Goal: Transaction & Acquisition: Purchase product/service

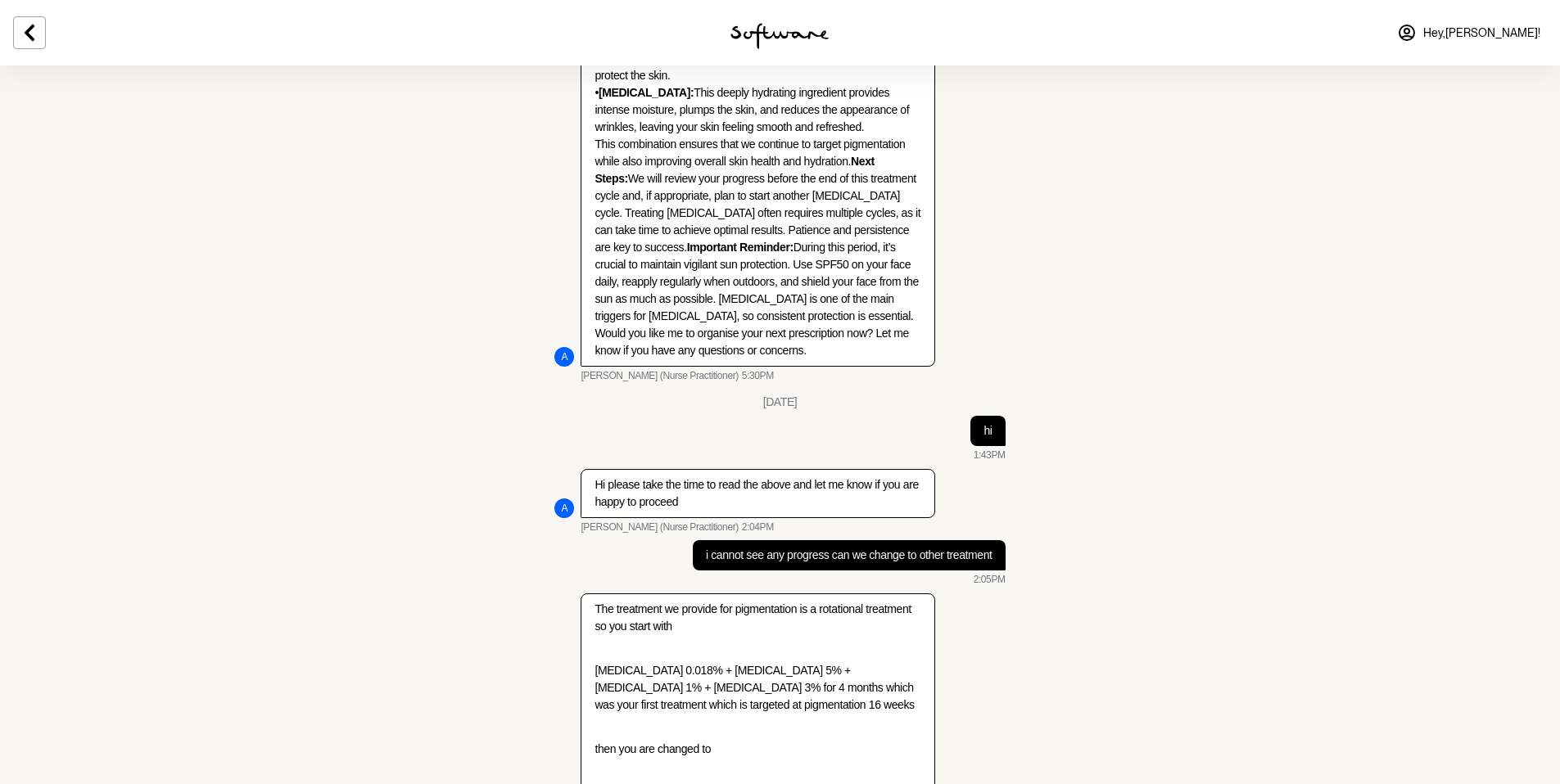
scroll to position [3734, 0]
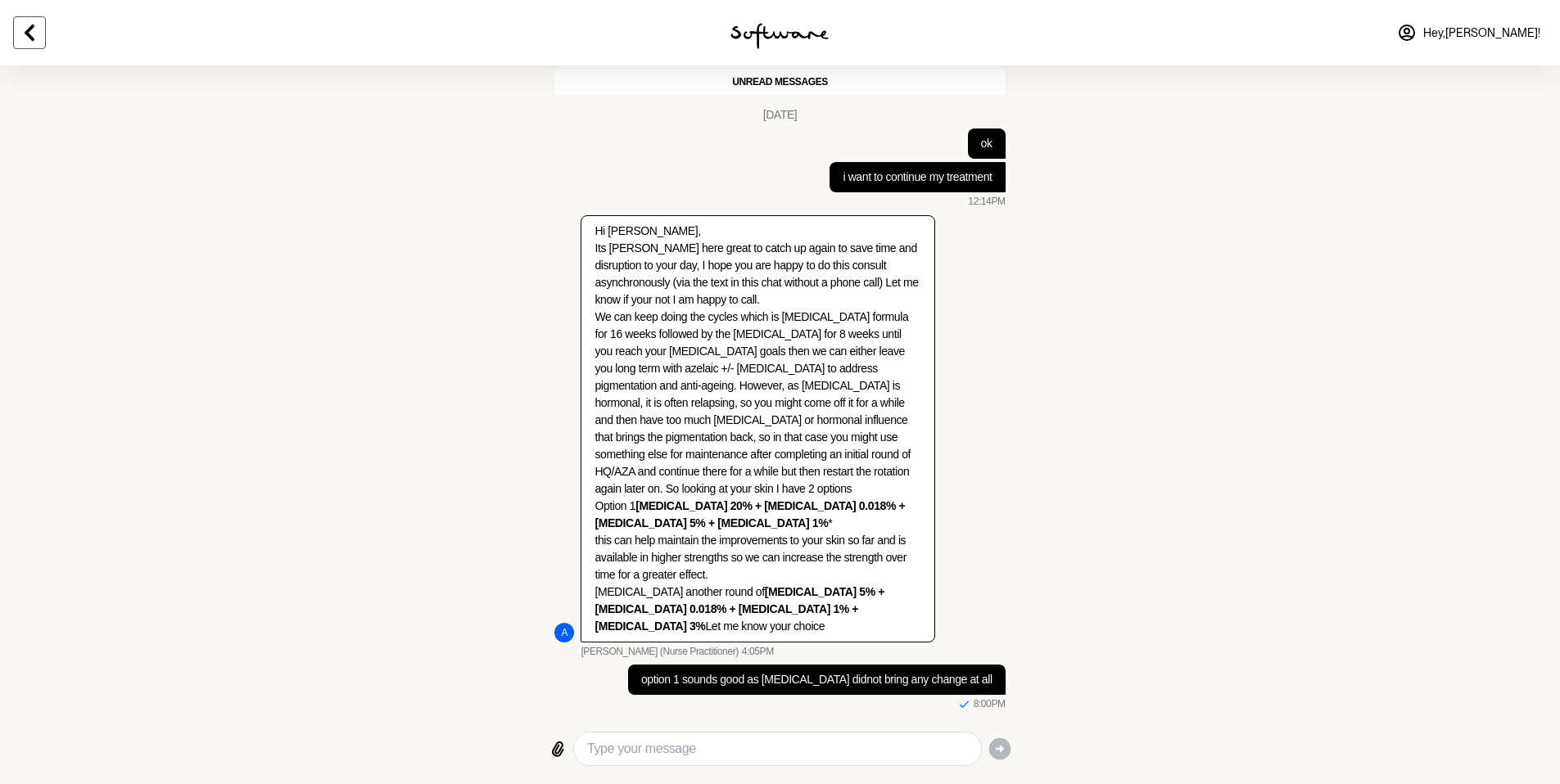
click at [43, 23] on button at bounding box center [30, 33] width 33 height 33
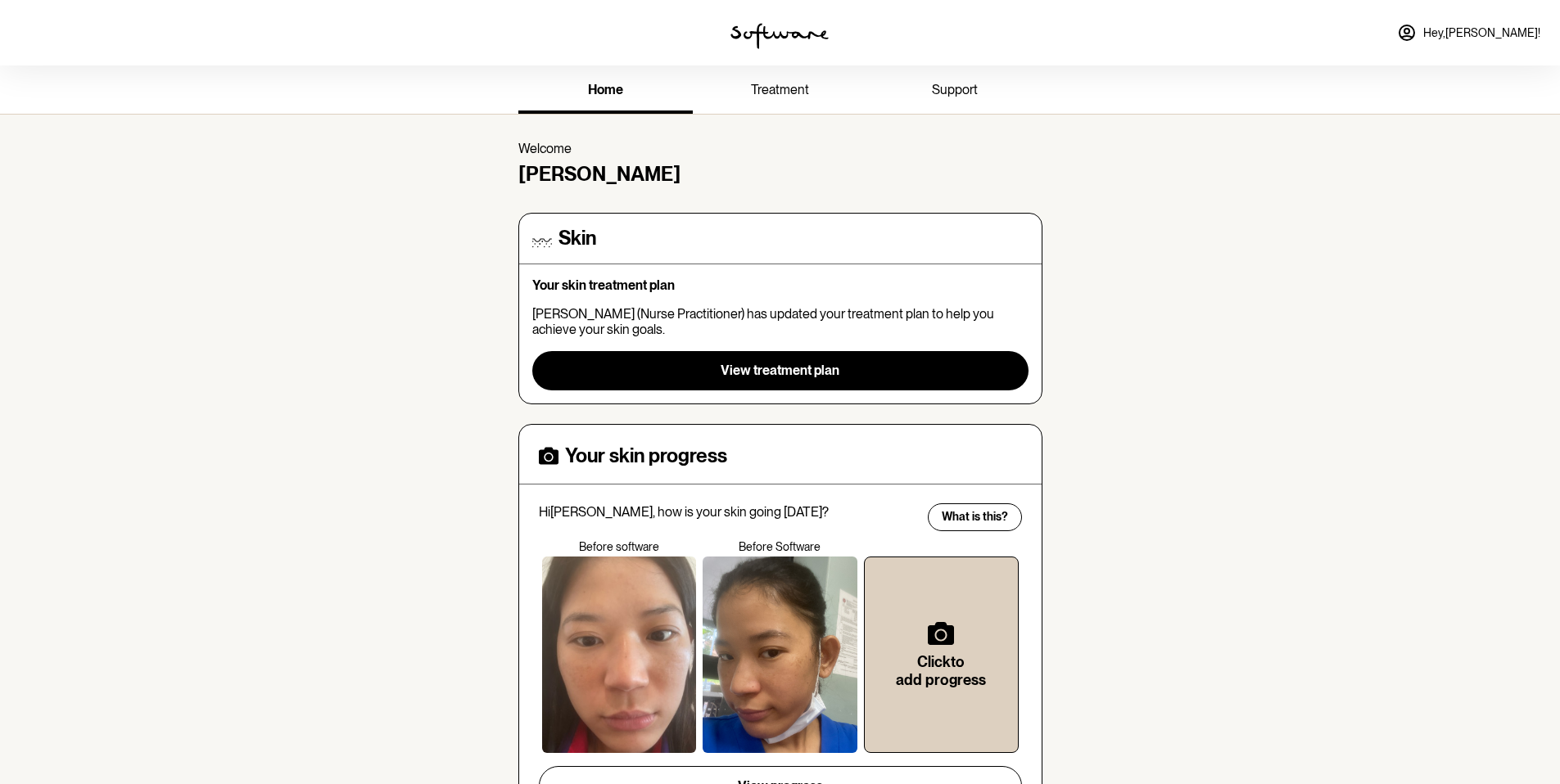
click at [699, 80] on link "treatment" at bounding box center [780, 91] width 174 height 45
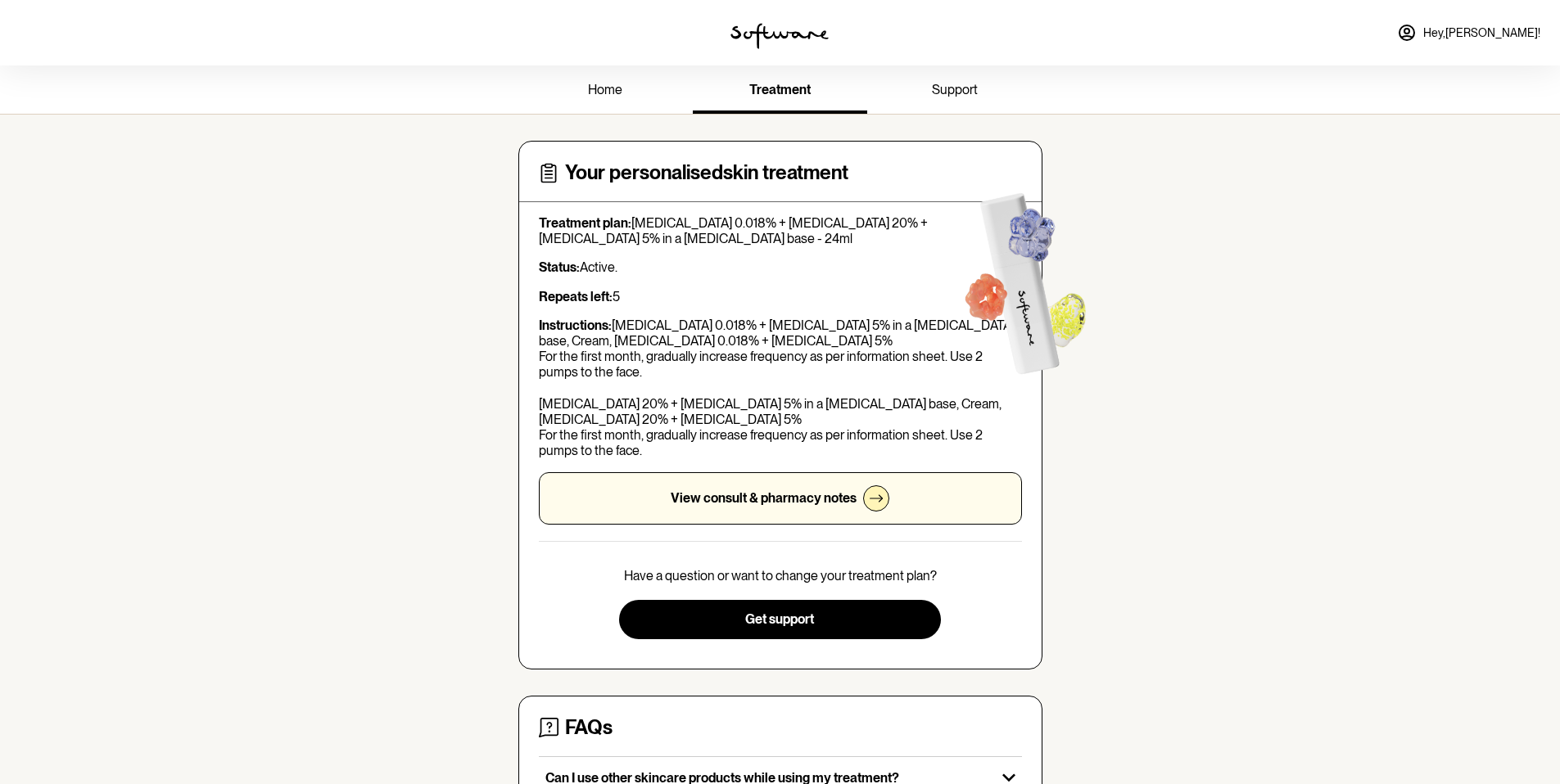
click at [699, 492] on p "View consult & pharmacy notes" at bounding box center [763, 498] width 186 height 15
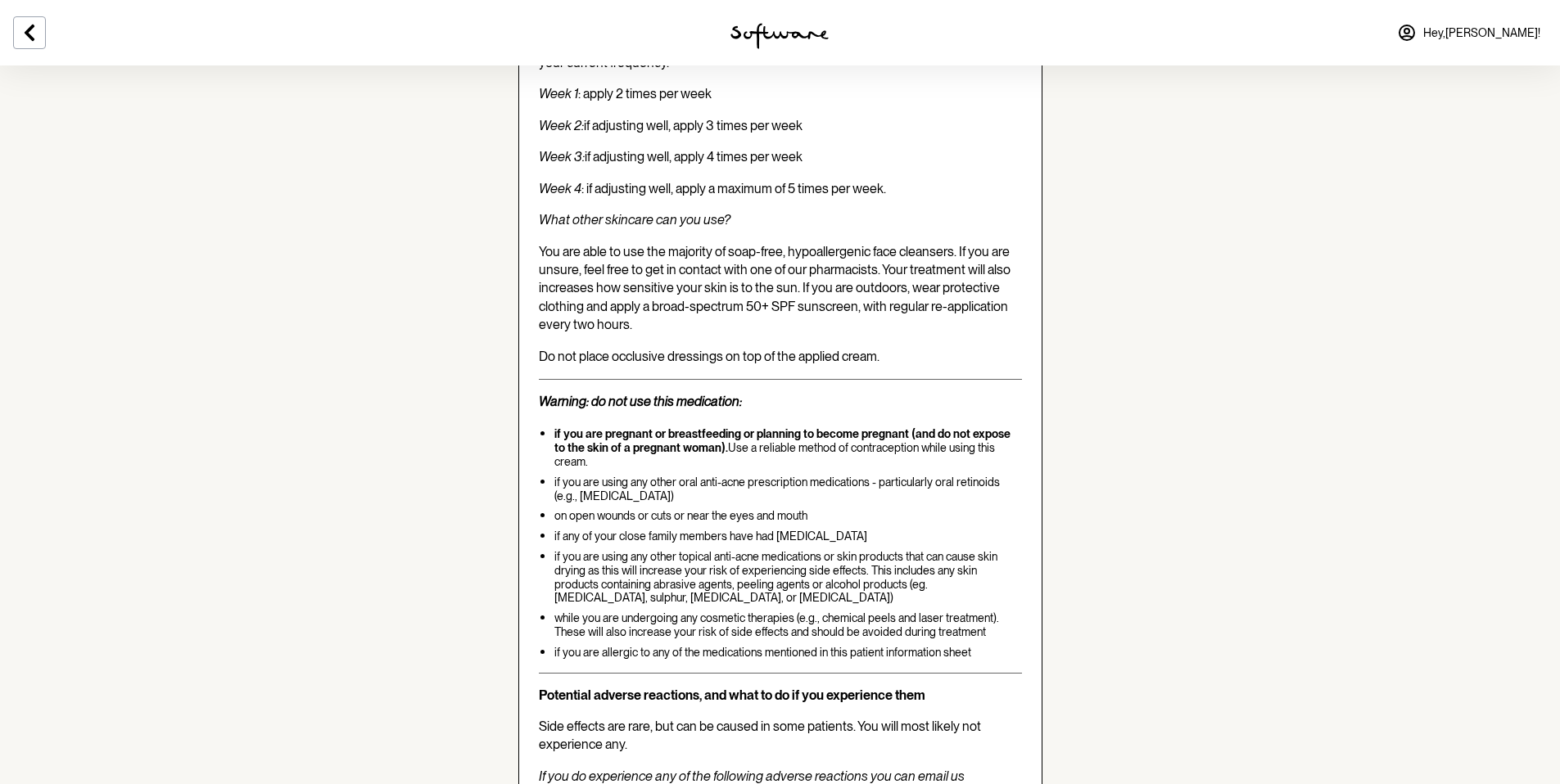
scroll to position [3928, 0]
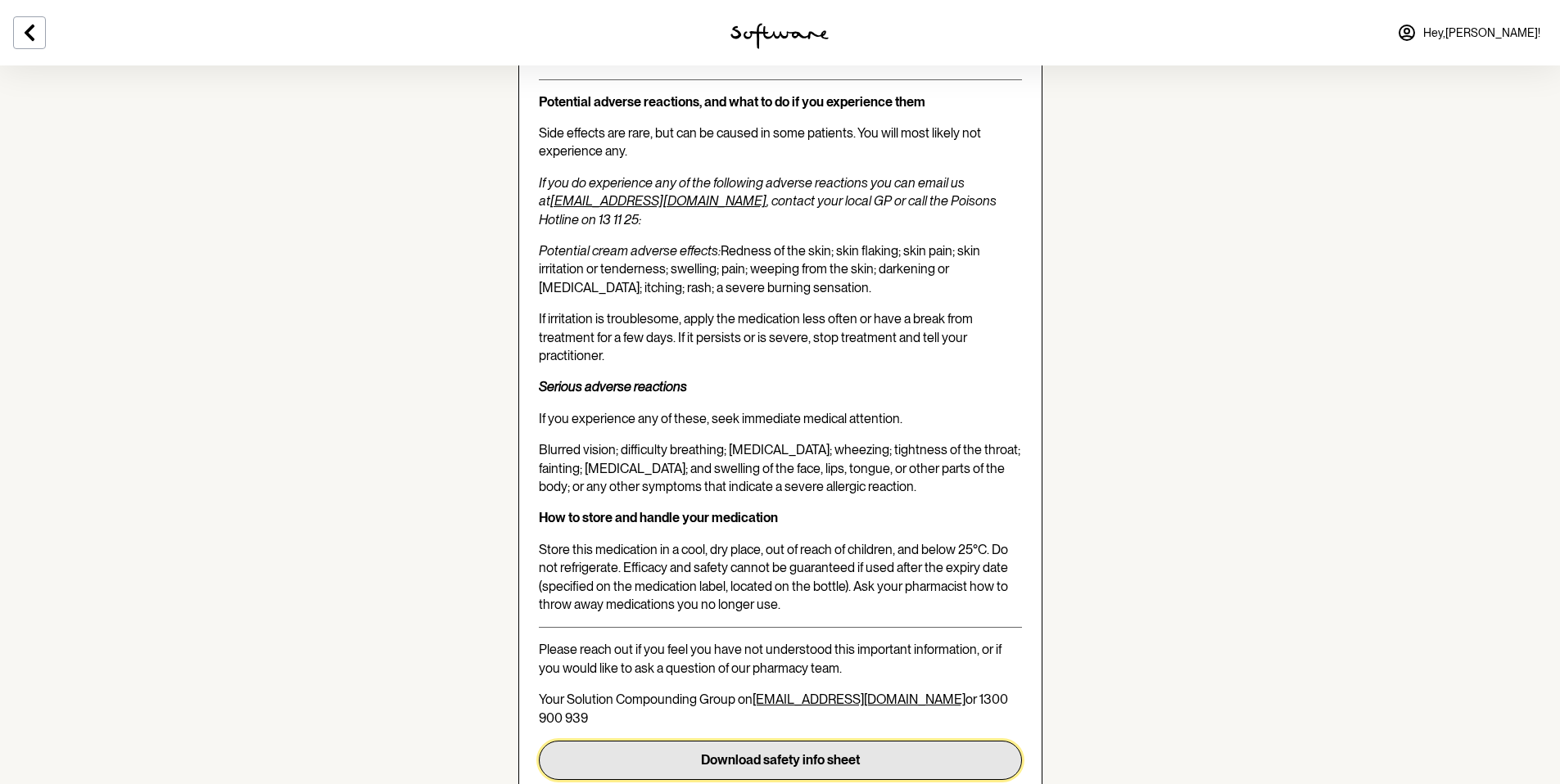
click at [699, 543] on button "Download safety info sheet" at bounding box center [780, 760] width 483 height 39
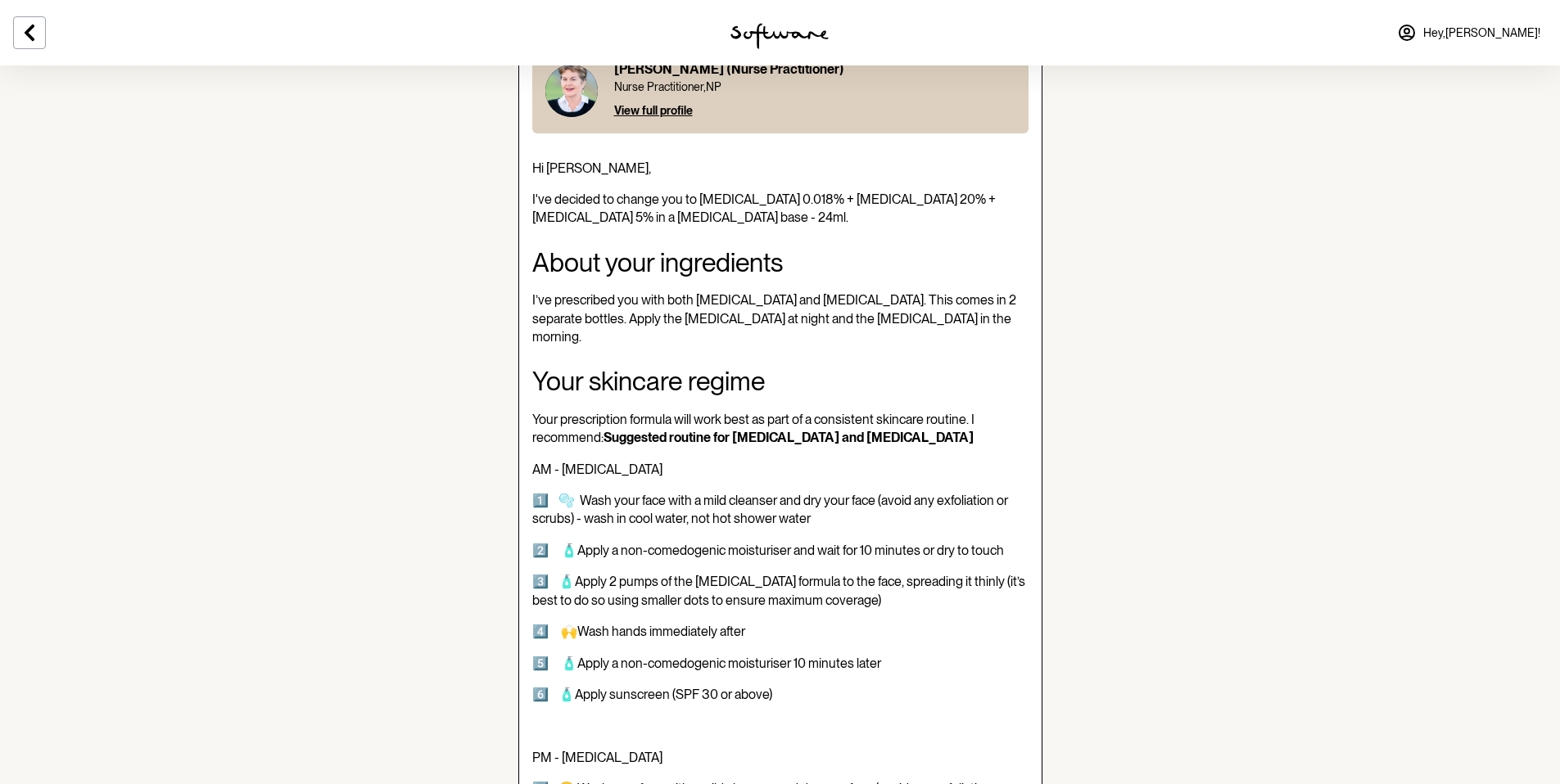
scroll to position [0, 0]
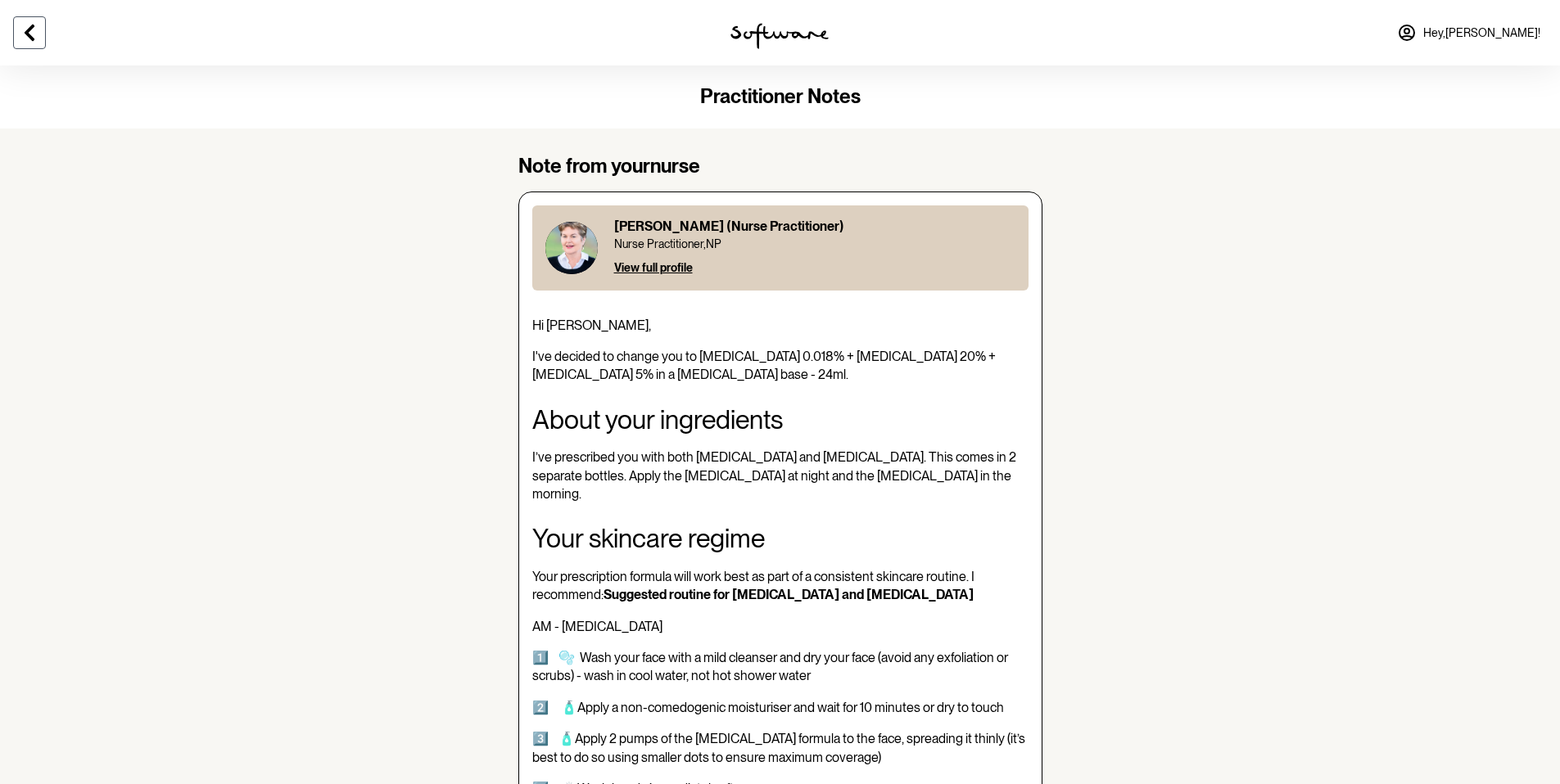
click at [34, 41] on icon at bounding box center [30, 33] width 20 height 20
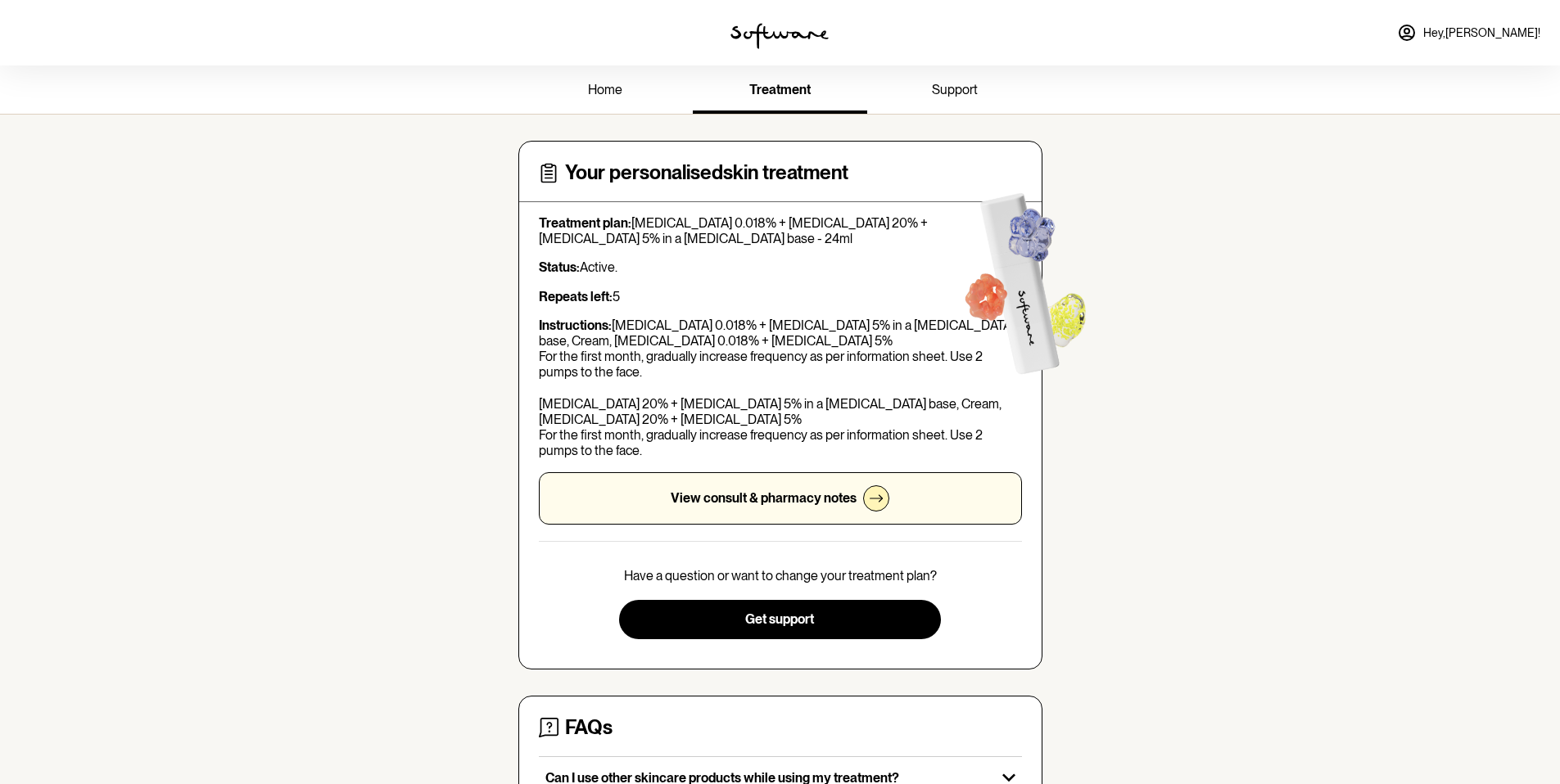
click at [630, 89] on link "home" at bounding box center [605, 91] width 174 height 45
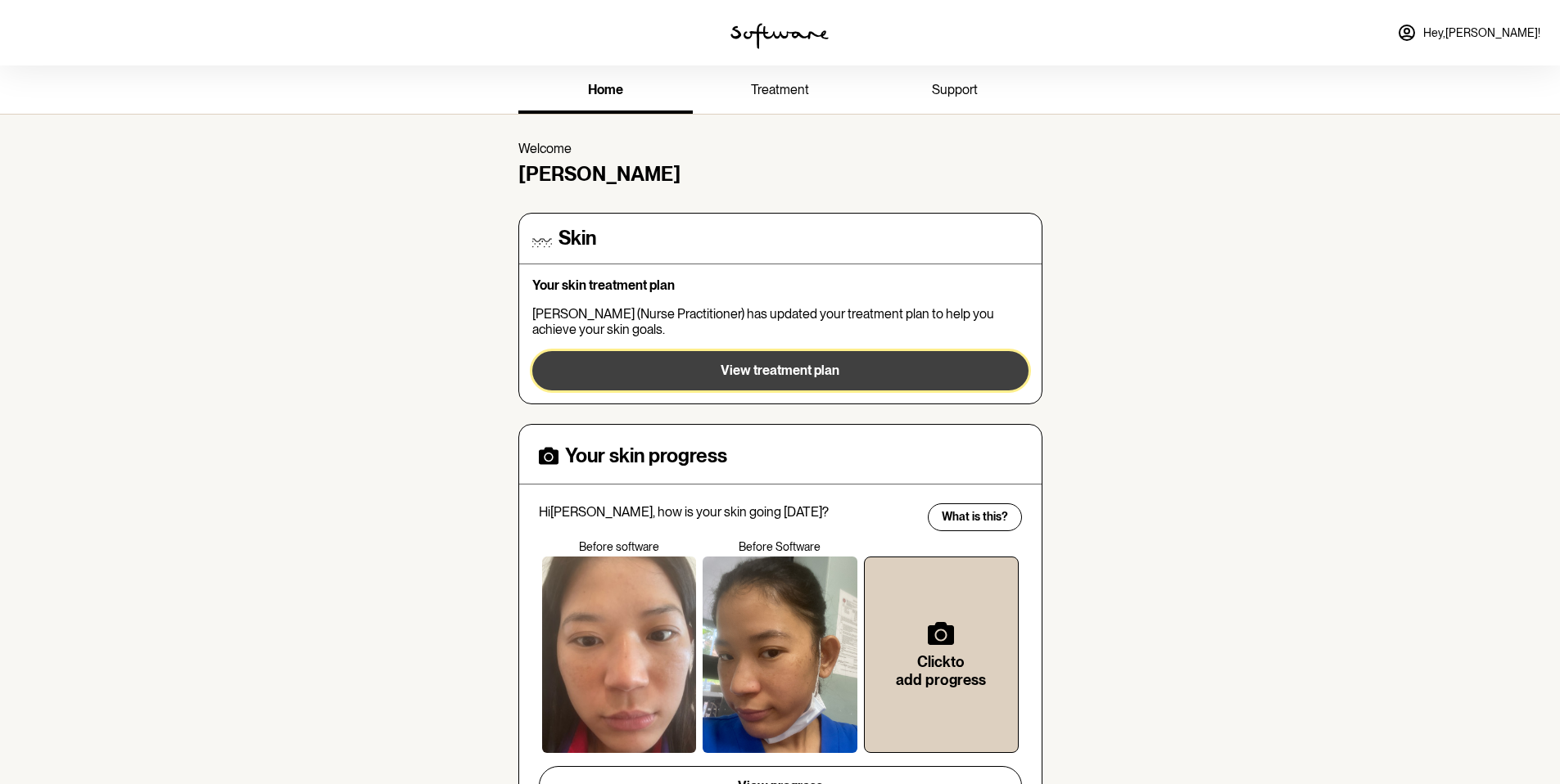
click at [699, 357] on button "View treatment plan" at bounding box center [780, 370] width 496 height 39
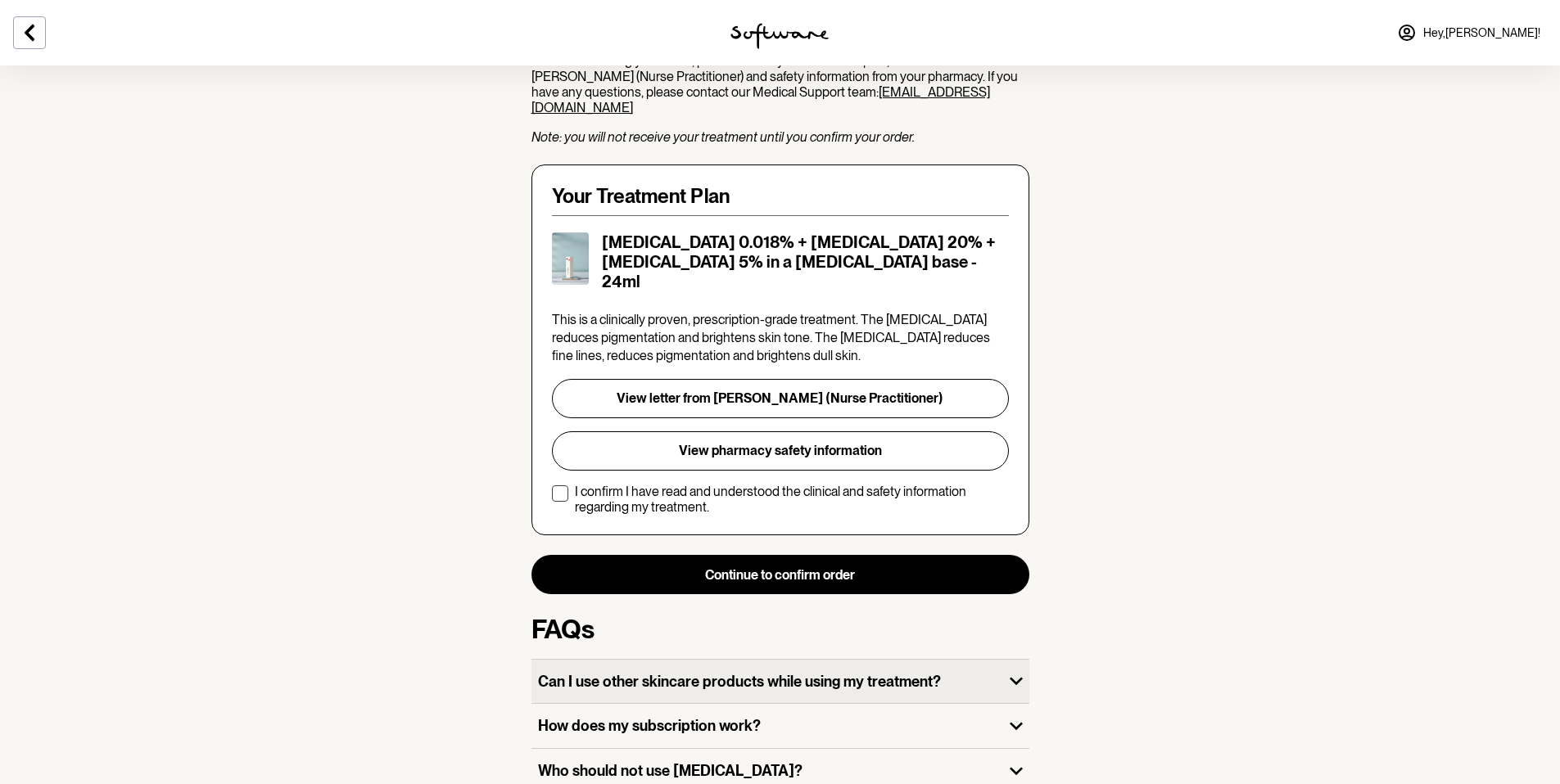
scroll to position [390, 0]
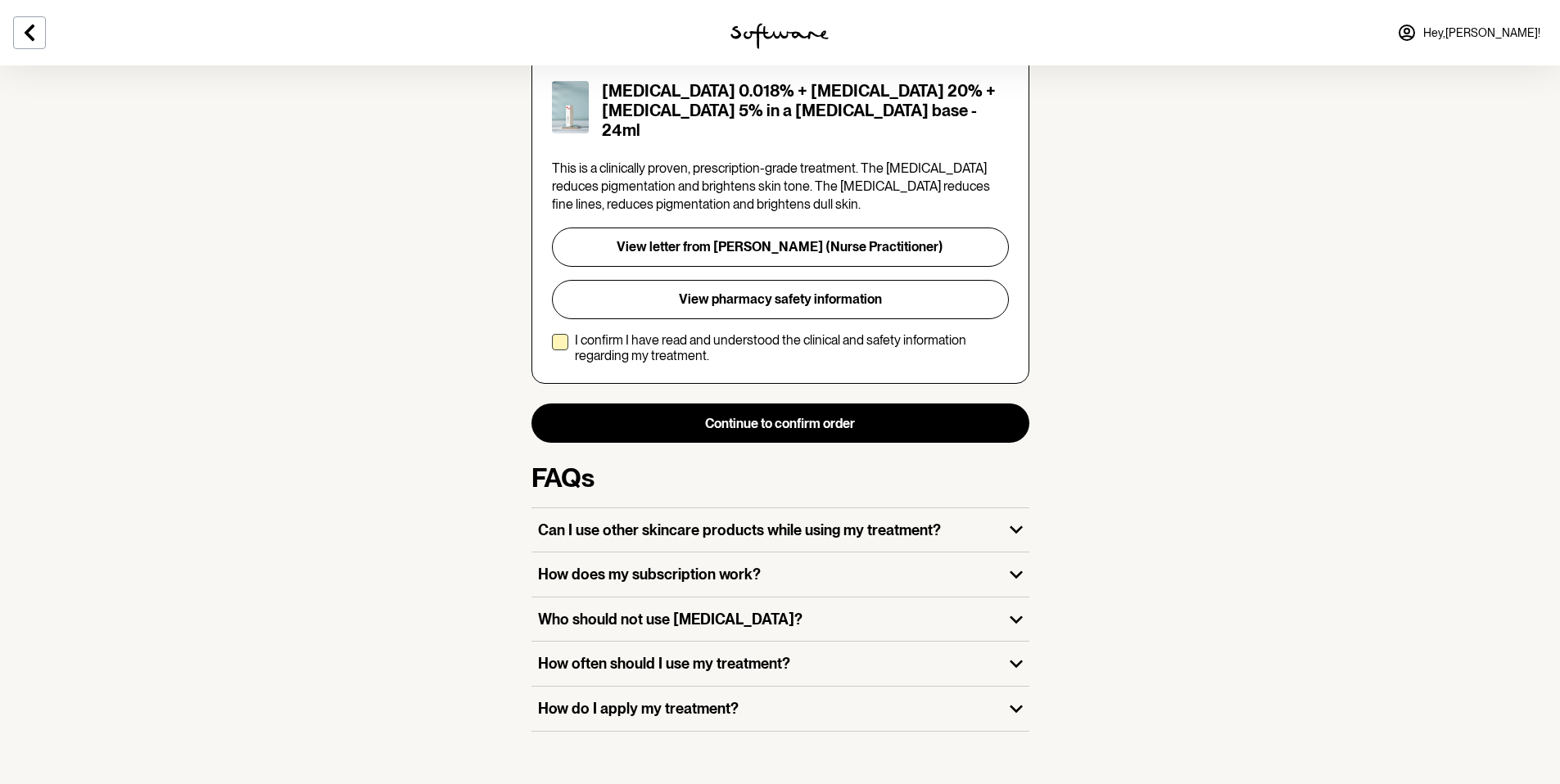
click at [566, 334] on span at bounding box center [560, 341] width 16 height 16
click at [552, 348] on input "I confirm I have read and understood the clinical and safety information regard…" at bounding box center [551, 348] width 1 height 1
checkbox input "true"
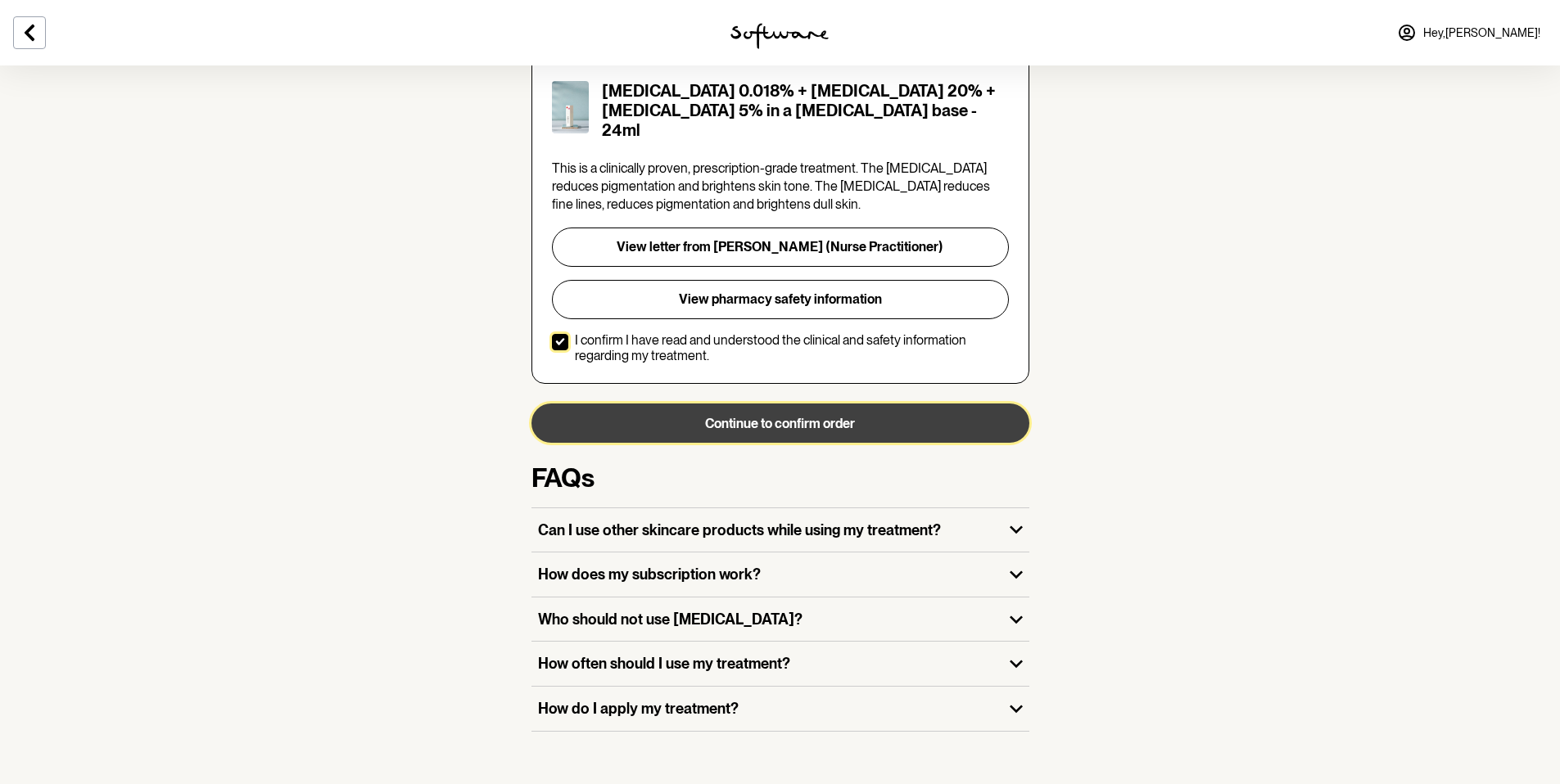
click at [699, 408] on button "Continue to confirm order" at bounding box center [780, 423] width 498 height 39
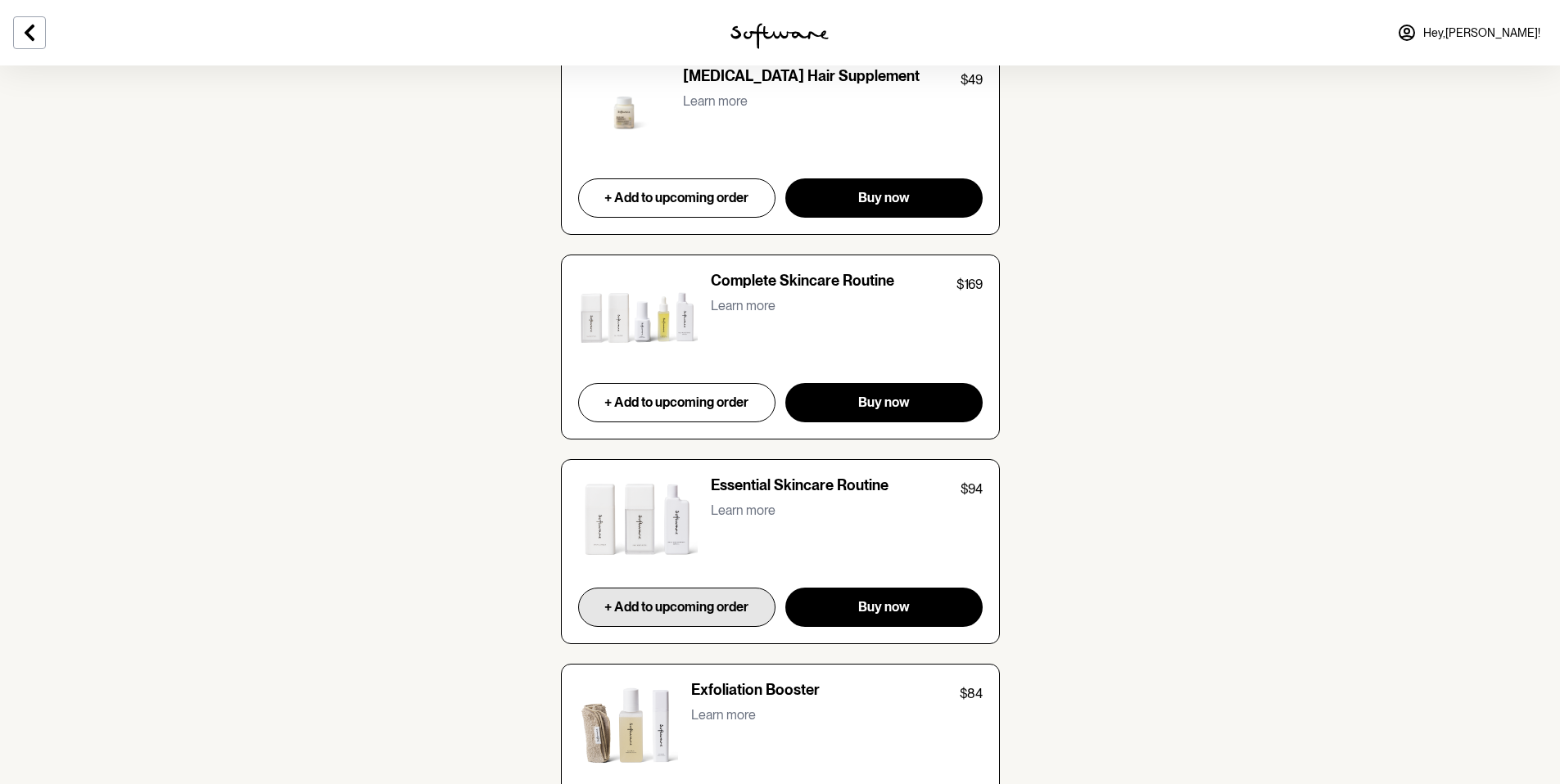
scroll to position [2077, 0]
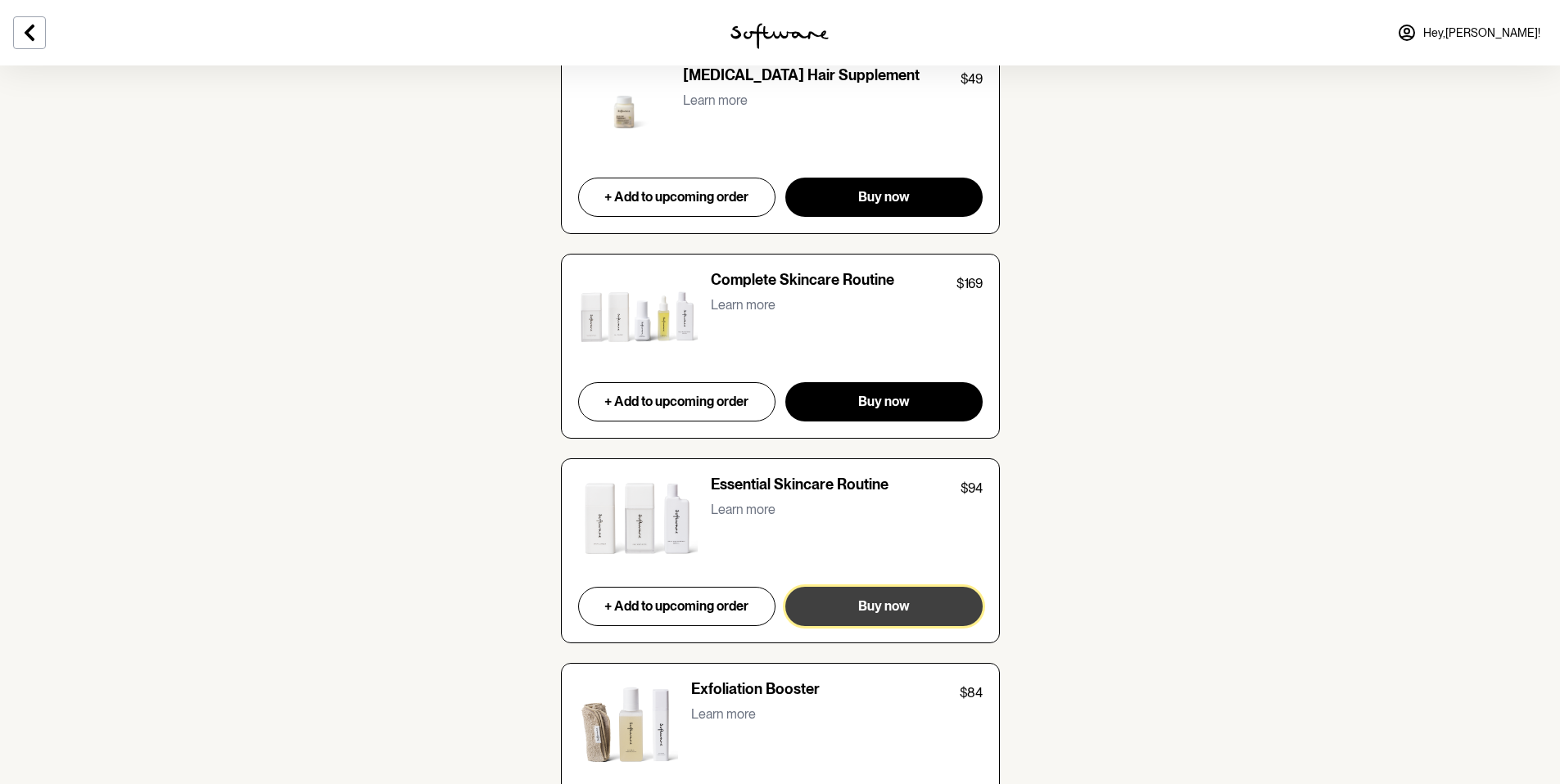
click at [699, 543] on span "Buy now" at bounding box center [884, 606] width 52 height 15
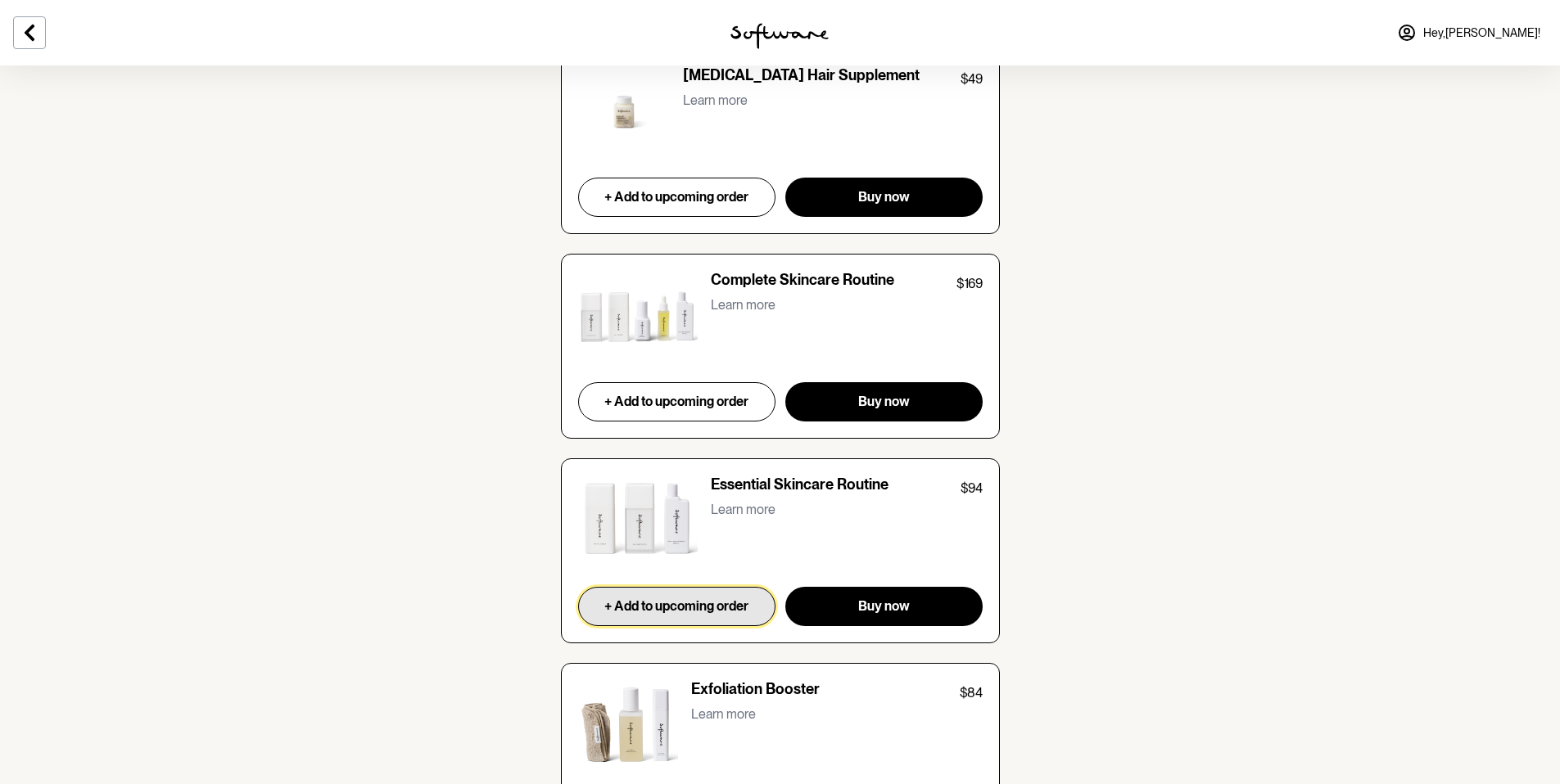
click at [699, 543] on button "+ Add to upcoming order" at bounding box center [676, 606] width 198 height 39
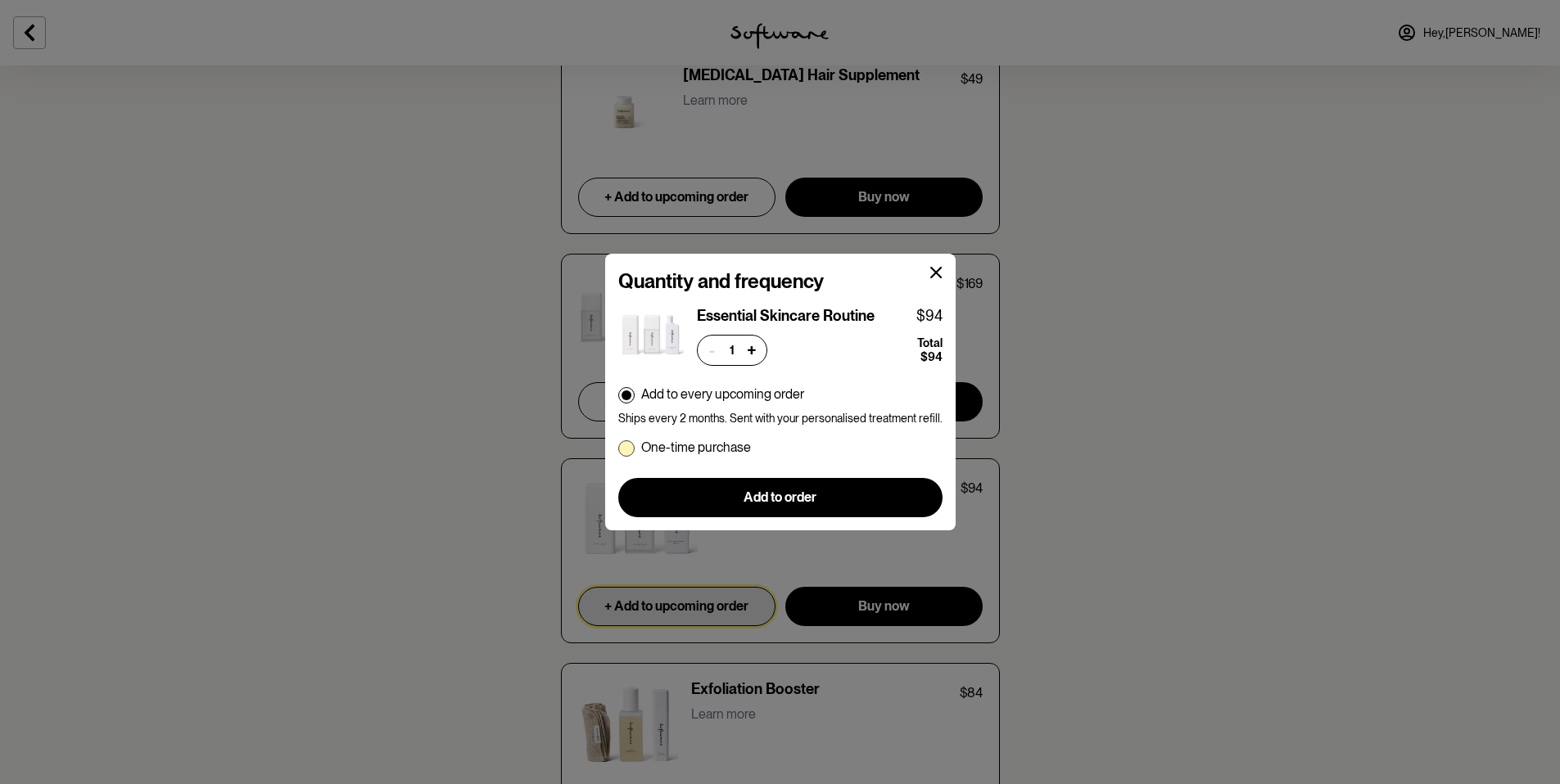
click at [699, 452] on p "One-time purchase" at bounding box center [695, 447] width 110 height 15
click at [618, 447] on input "One-time purchase" at bounding box center [618, 446] width 1 height 1
radio input "true"
radio input "false"
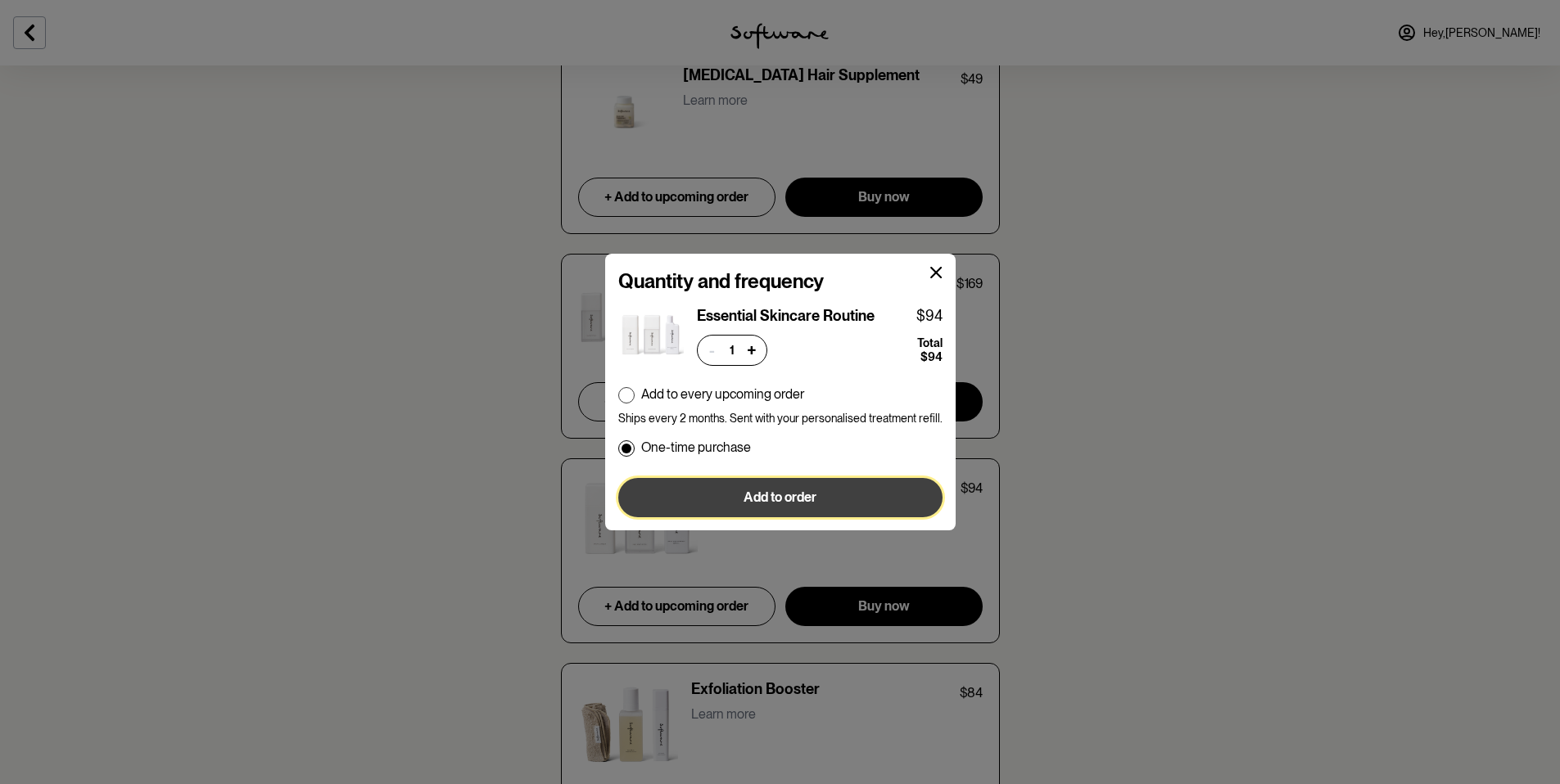
click at [699, 501] on button "Add to order" at bounding box center [780, 497] width 324 height 39
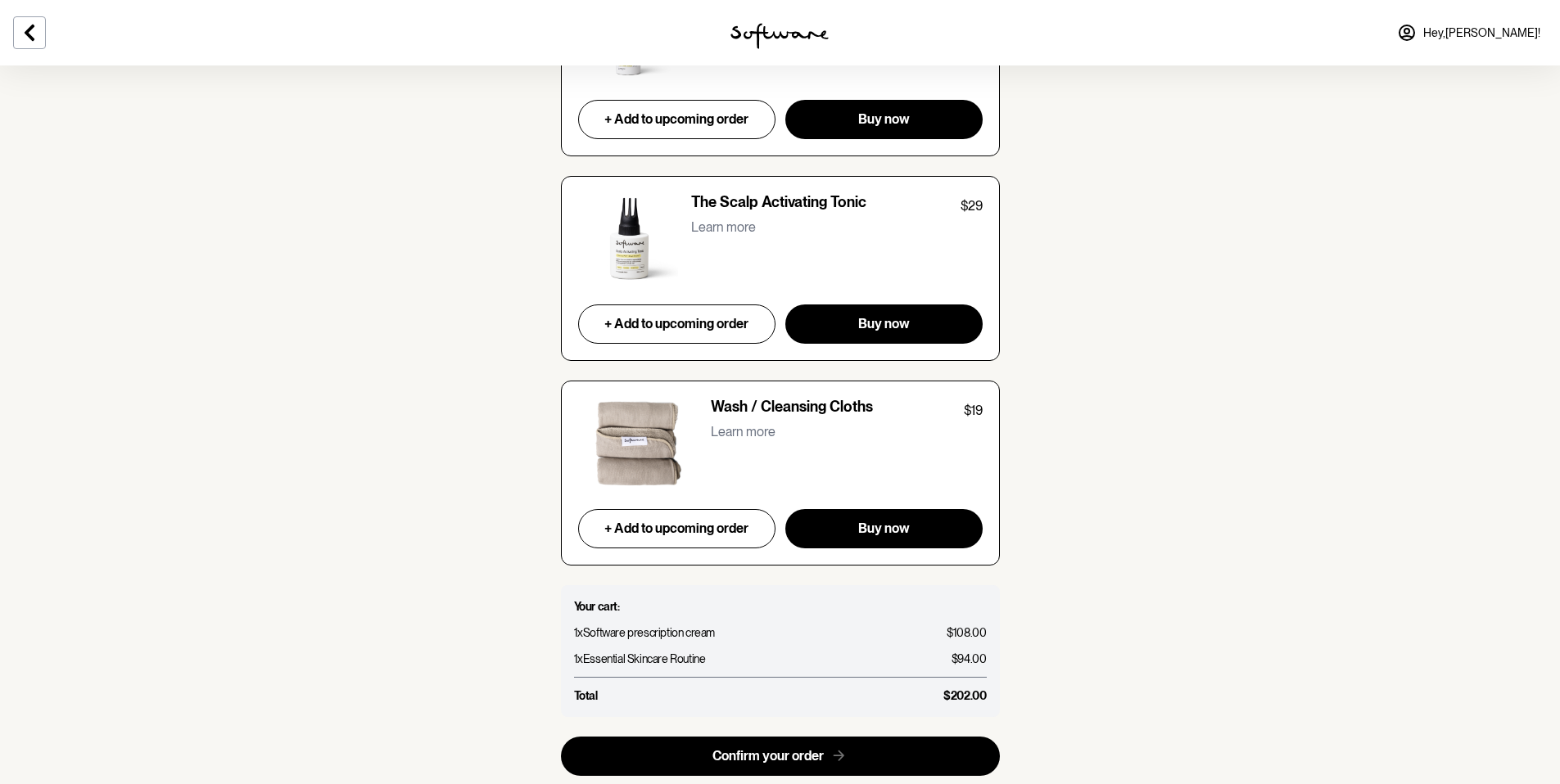
scroll to position [6517, 0]
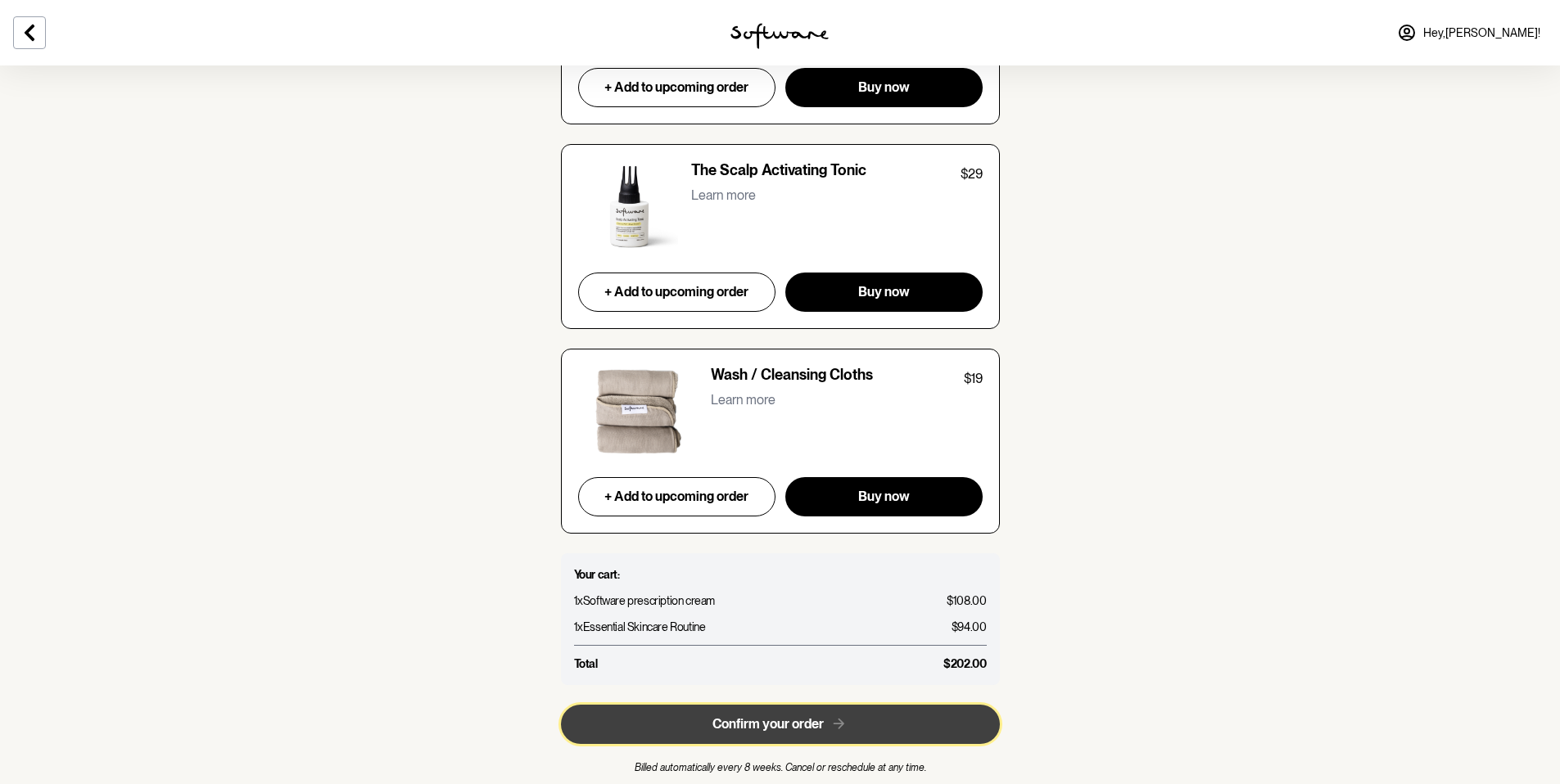
click at [699, 543] on button "Confirm your order" at bounding box center [780, 724] width 439 height 39
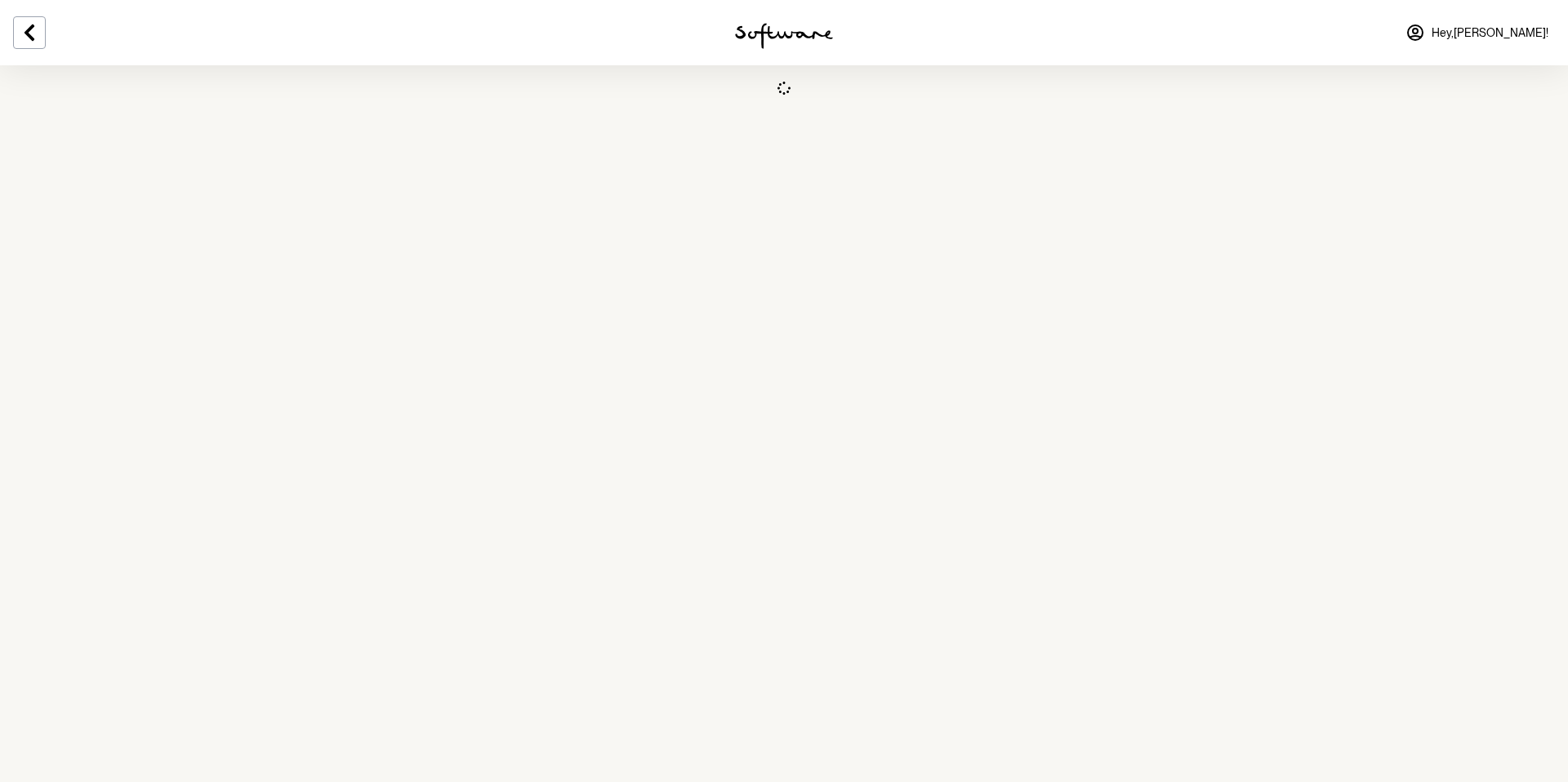
select select "[GEOGRAPHIC_DATA]"
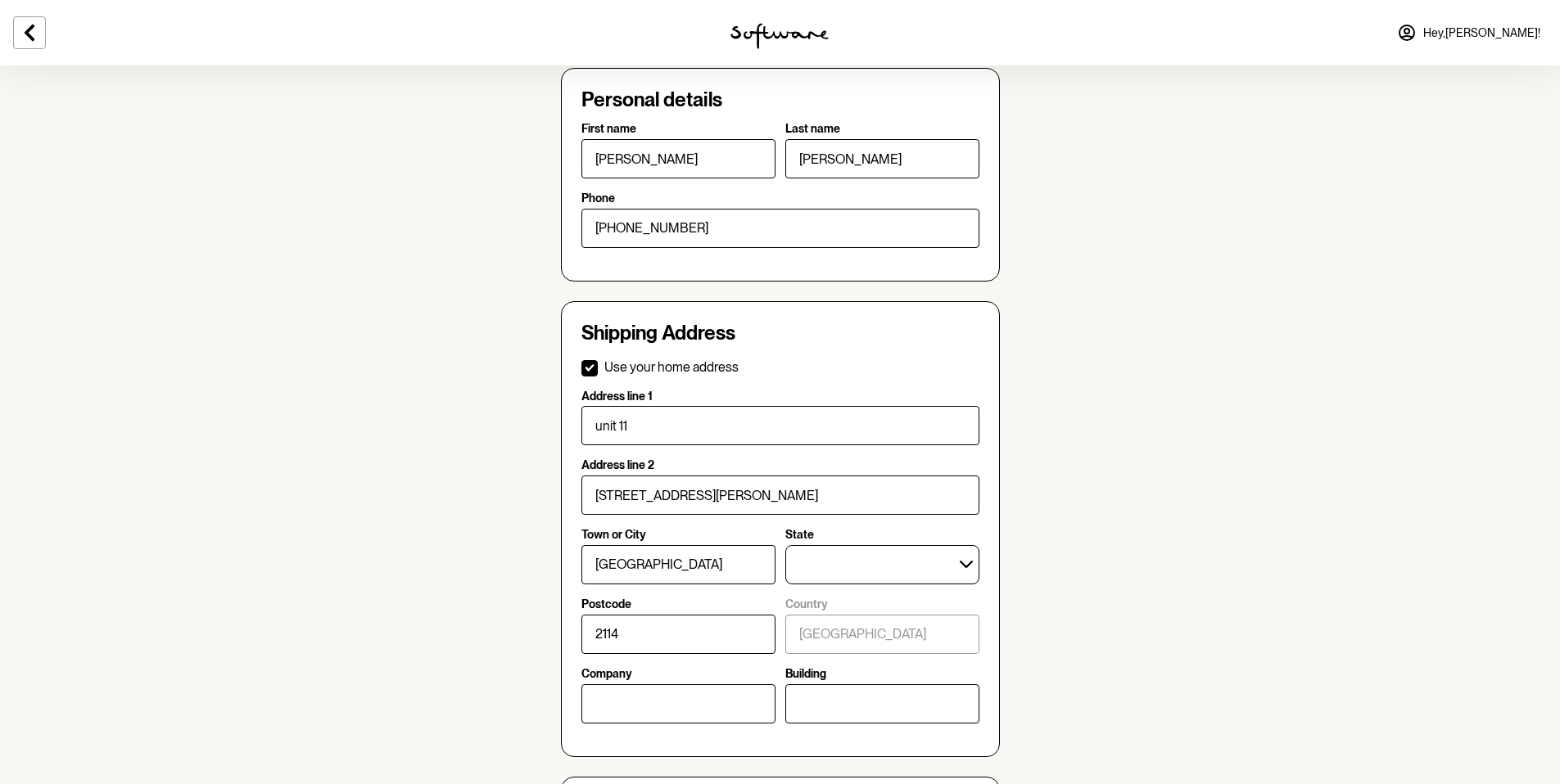
scroll to position [614, 0]
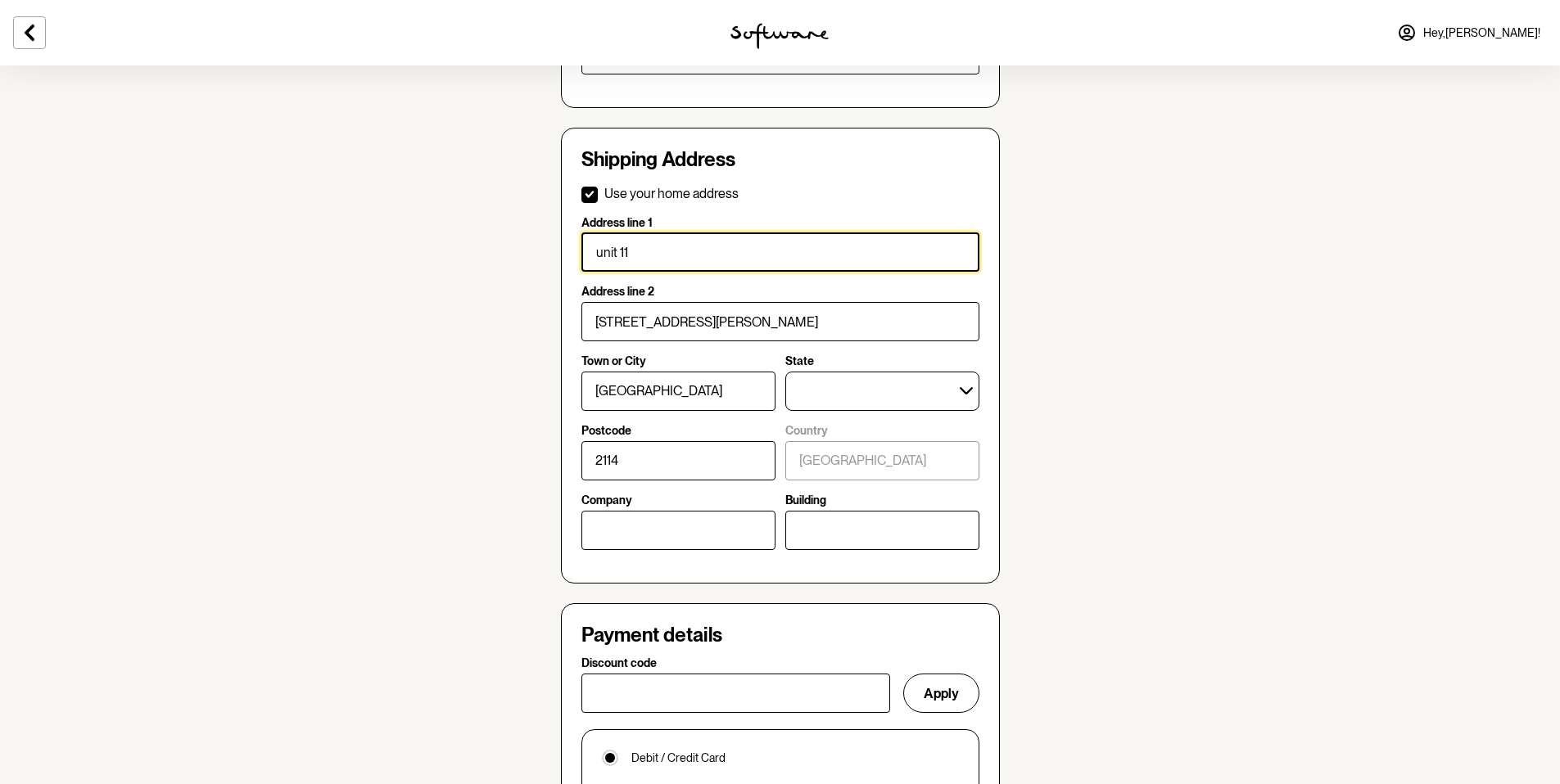
click at [673, 239] on input "unit 11" at bounding box center [780, 251] width 398 height 39
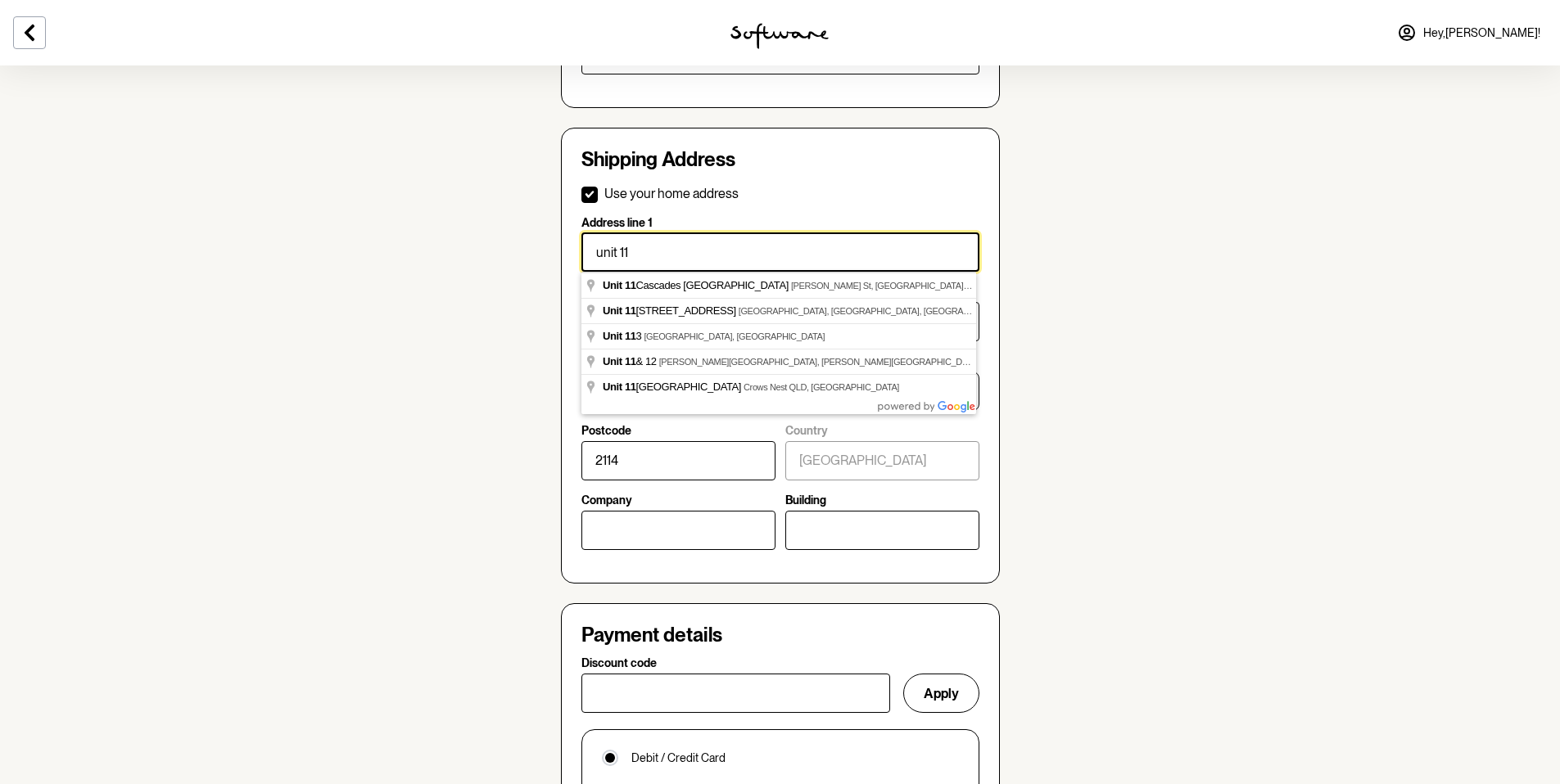
click at [660, 250] on input "unit 11" at bounding box center [780, 251] width 398 height 39
checkbox input "false"
type input "u"
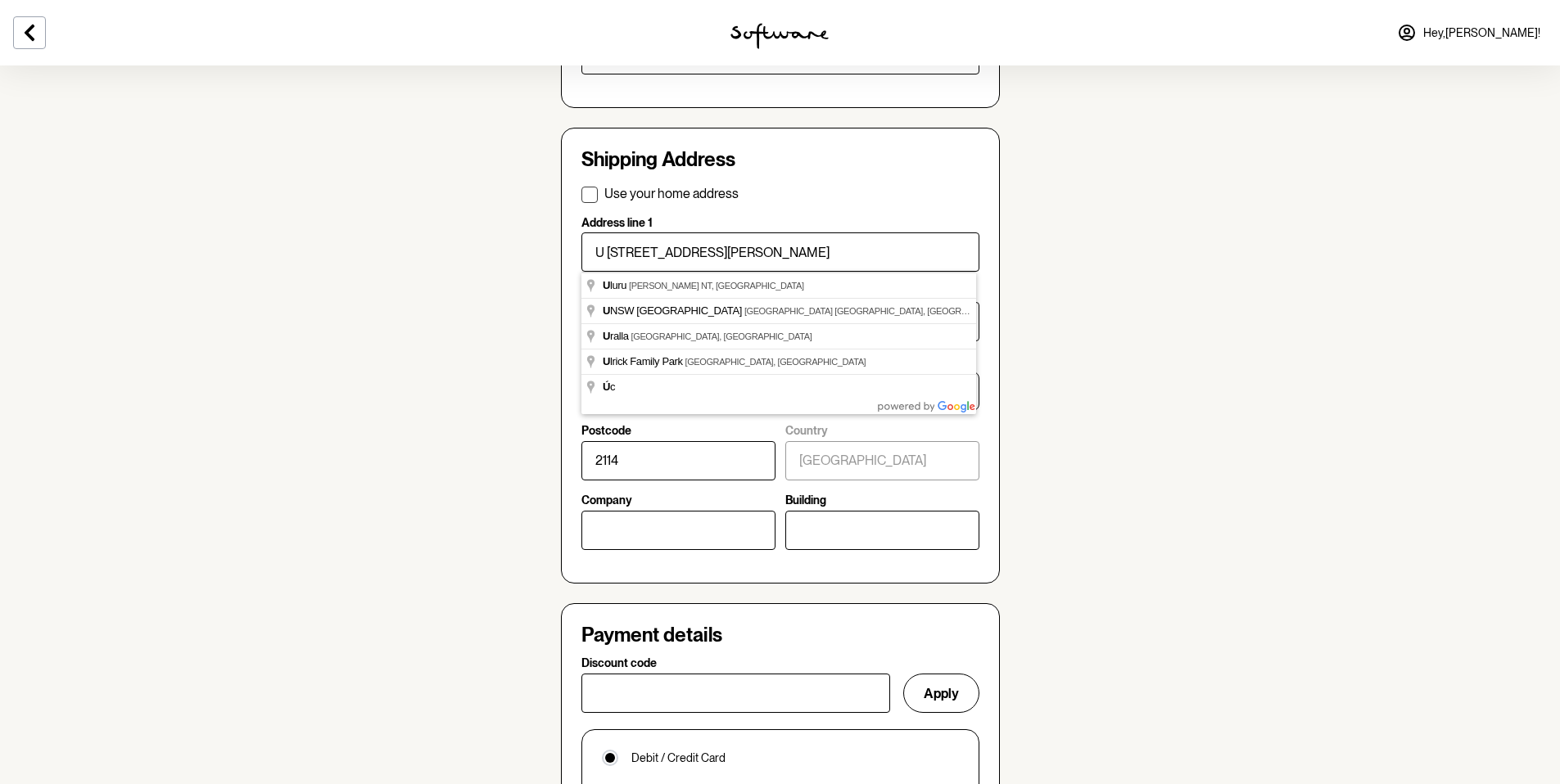
click at [699, 207] on div "Use your home address Address line [STREET_ADDRESS][PERSON_NAME] Address line […" at bounding box center [780, 374] width 398 height 379
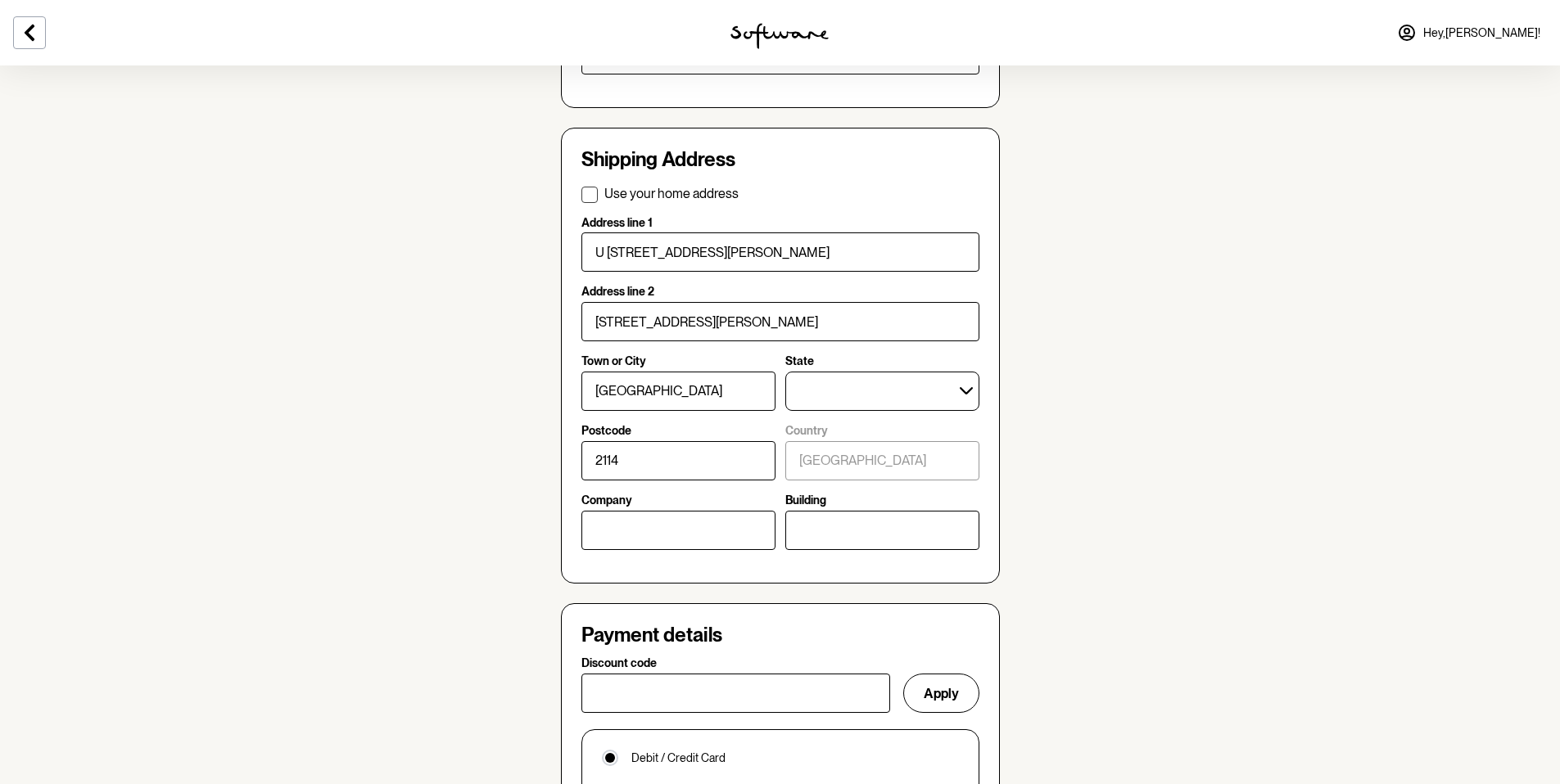
click at [699, 272] on div "U [STREET_ADDRESS][PERSON_NAME]" at bounding box center [780, 252] width 398 height 46
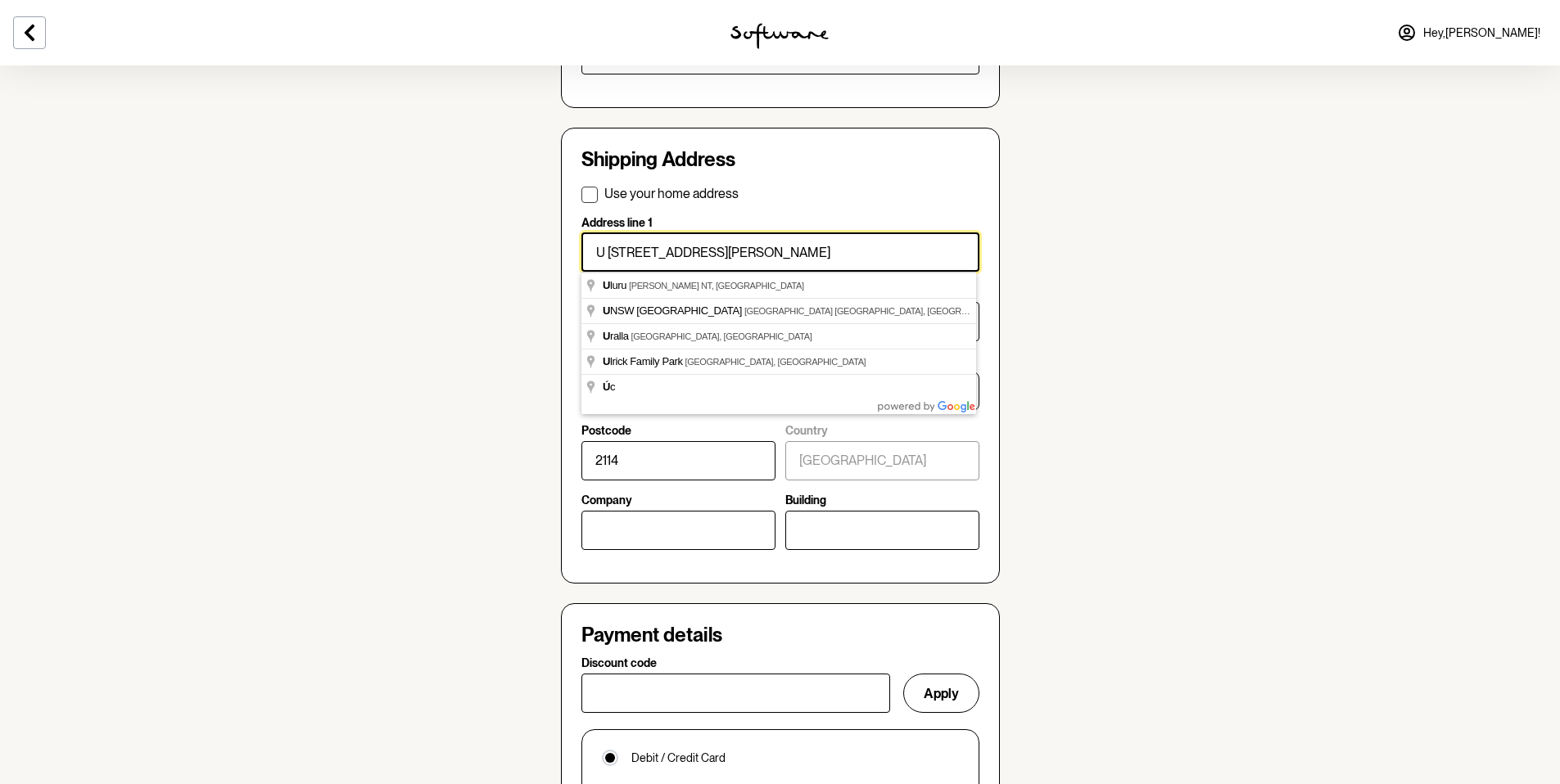
click at [699, 261] on input "U [STREET_ADDRESS][PERSON_NAME]" at bounding box center [780, 251] width 398 height 39
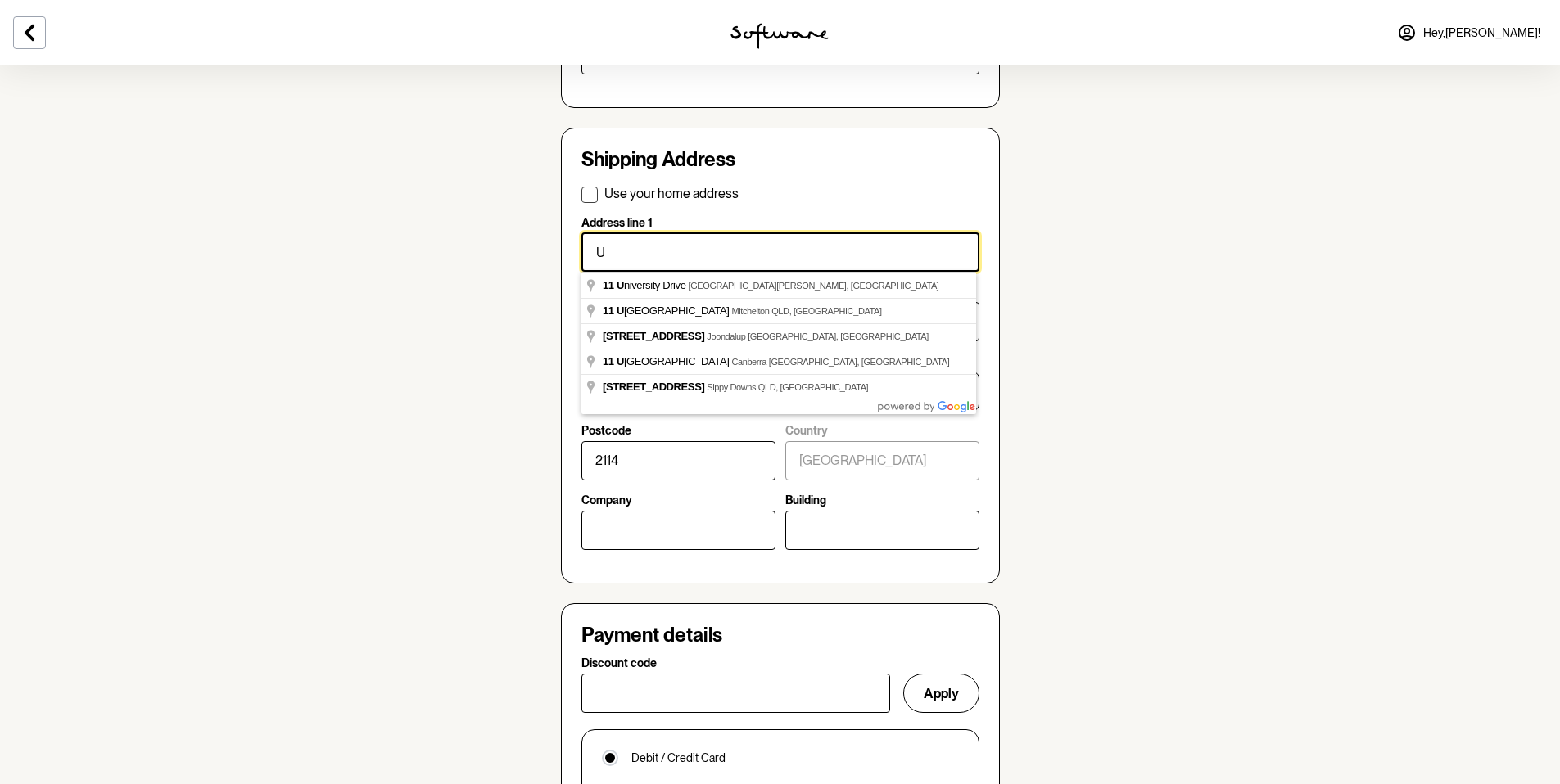
type input "U"
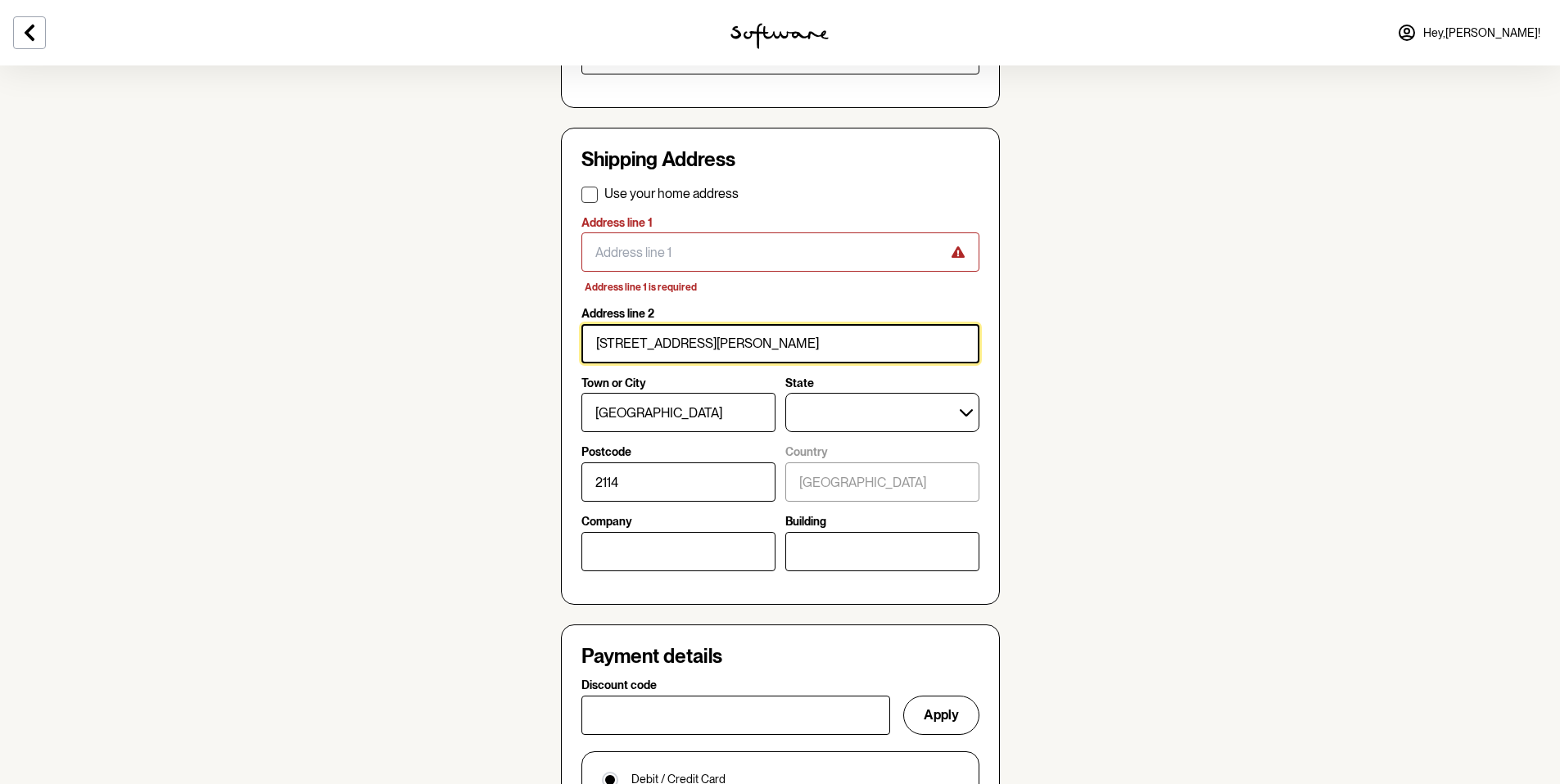
drag, startPoint x: 729, startPoint y: 350, endPoint x: 560, endPoint y: 343, distance: 169.1
click at [560, 343] on form "Personal details First name [PERSON_NAME] Last name [PERSON_NAME] Phone [PHONE_…" at bounding box center [780, 443] width 439 height 1097
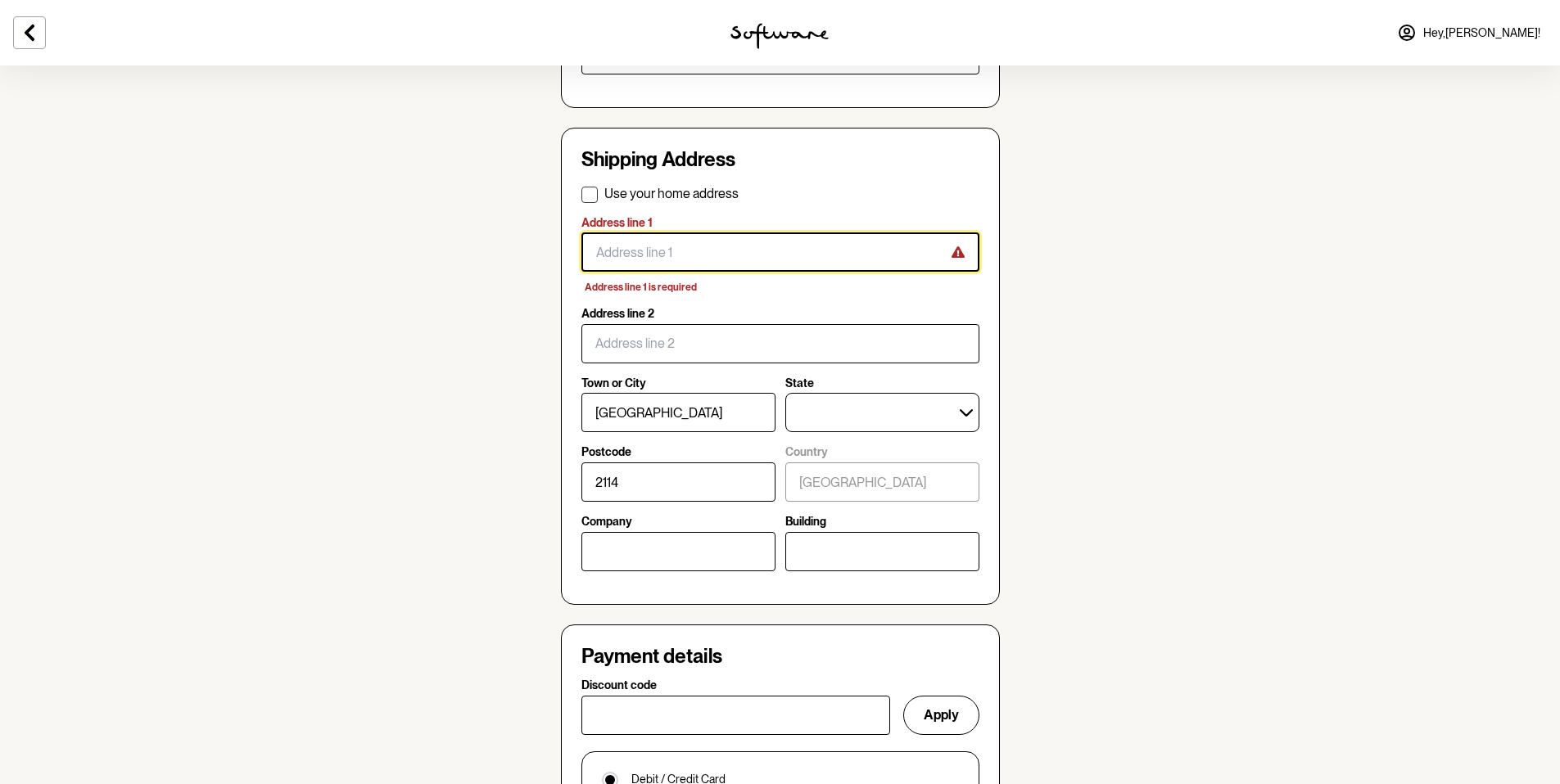
click at [629, 254] on input "Address line 1" at bounding box center [780, 251] width 398 height 39
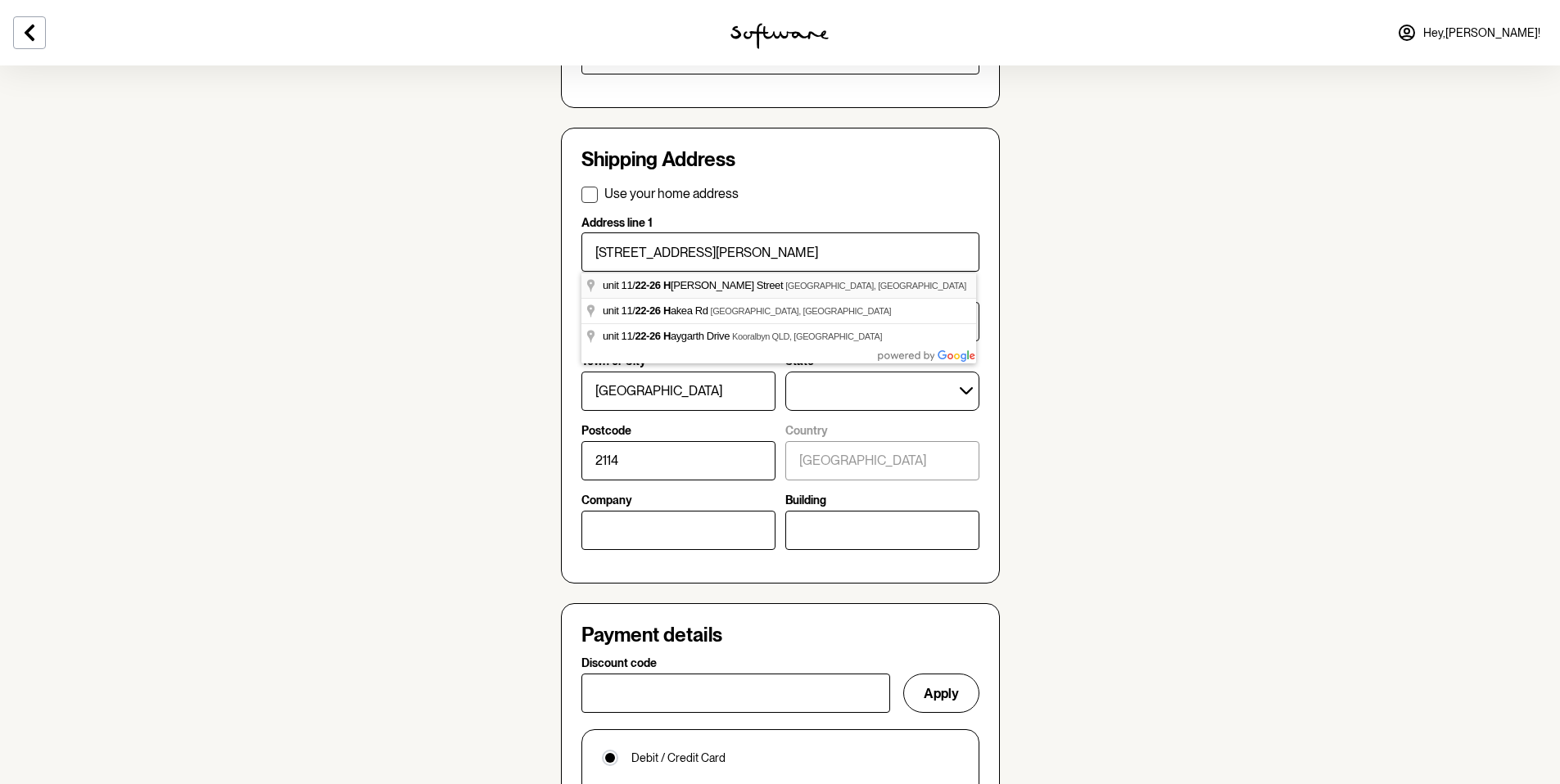
type input "unit 11"
type input "[STREET_ADDRESS][PERSON_NAME]"
checkbox input "true"
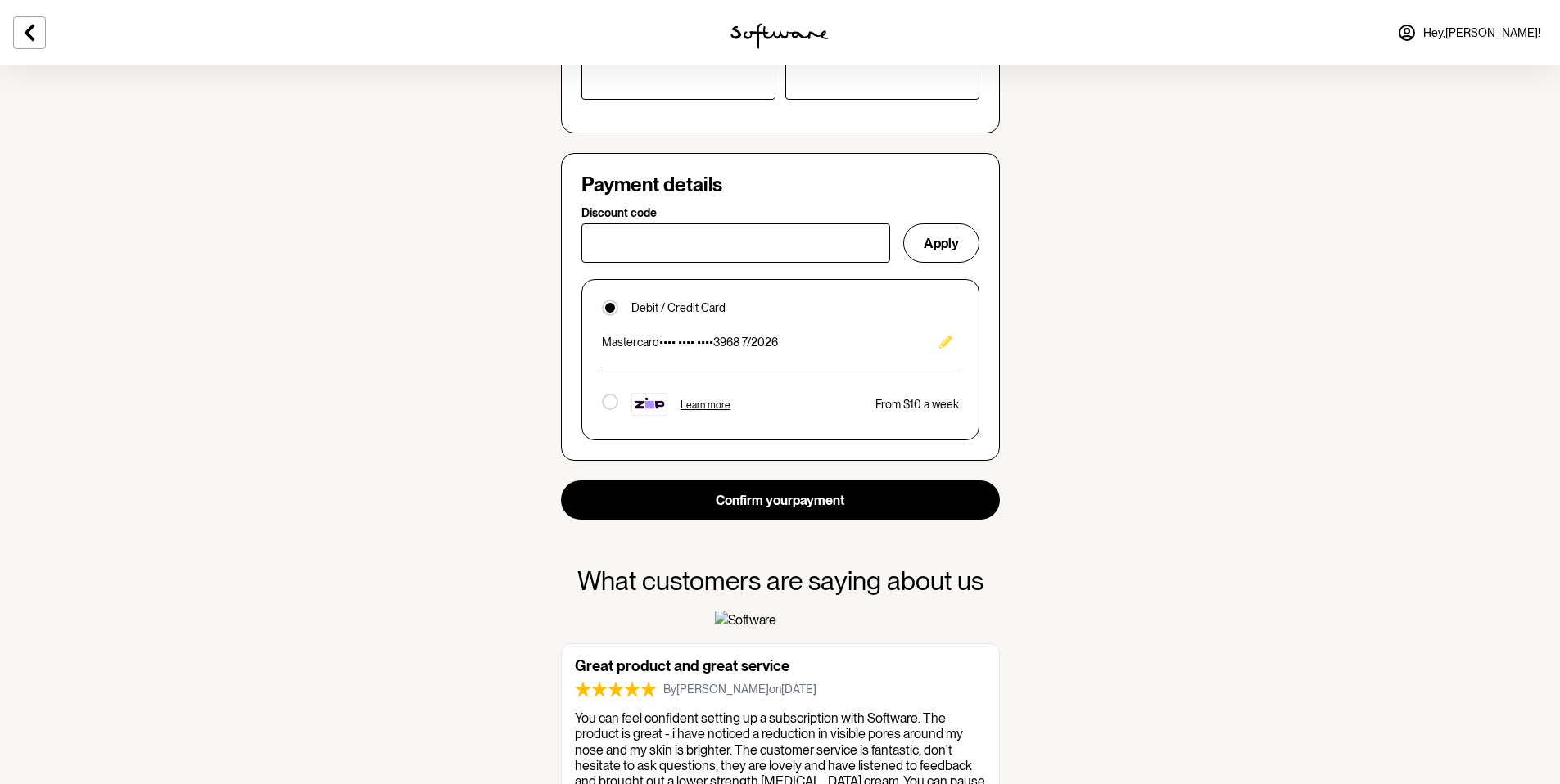
scroll to position [1232, 0]
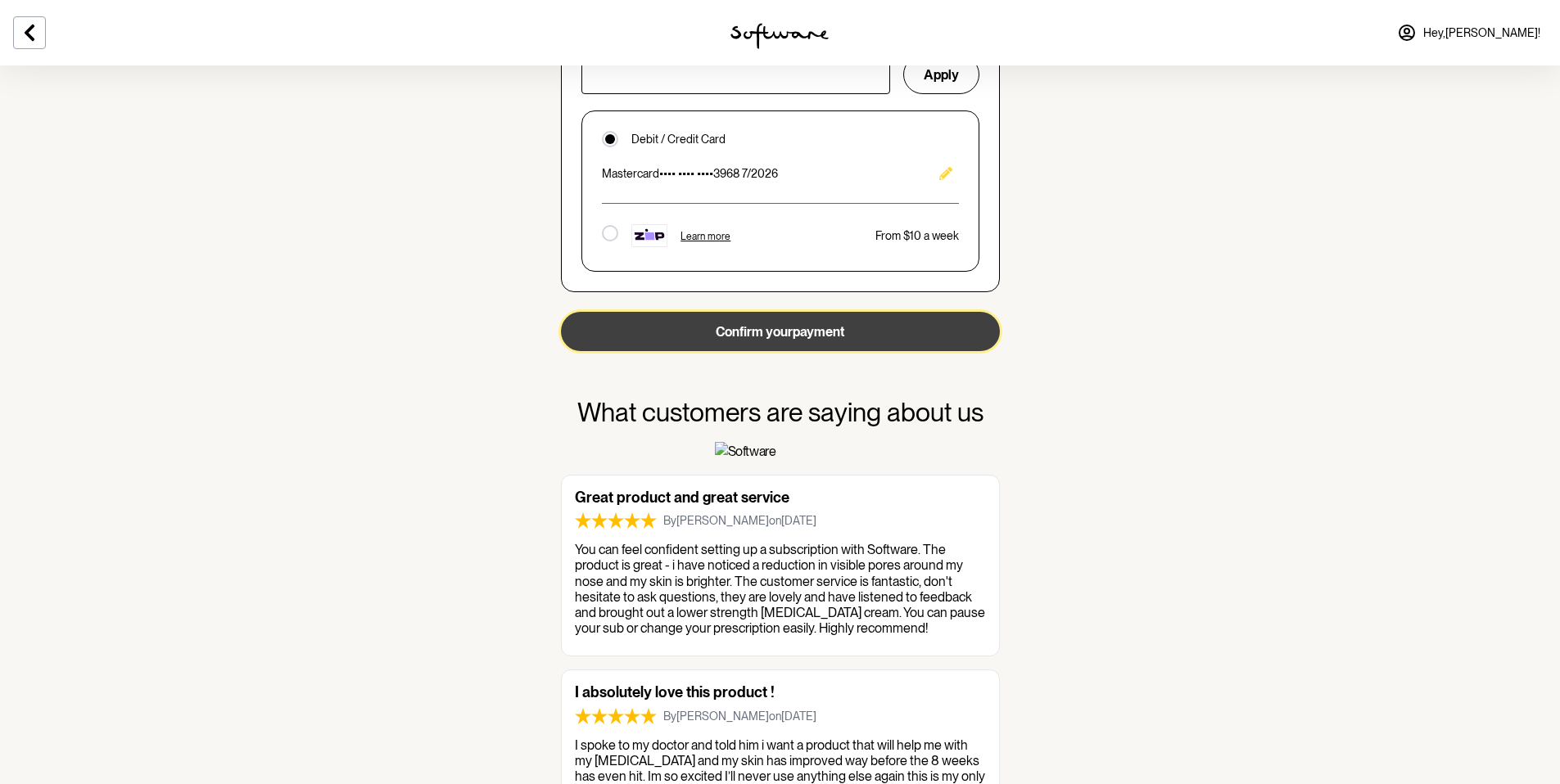
click at [699, 336] on button "Confirm your payment" at bounding box center [780, 331] width 439 height 39
